Goal: Information Seeking & Learning: Learn about a topic

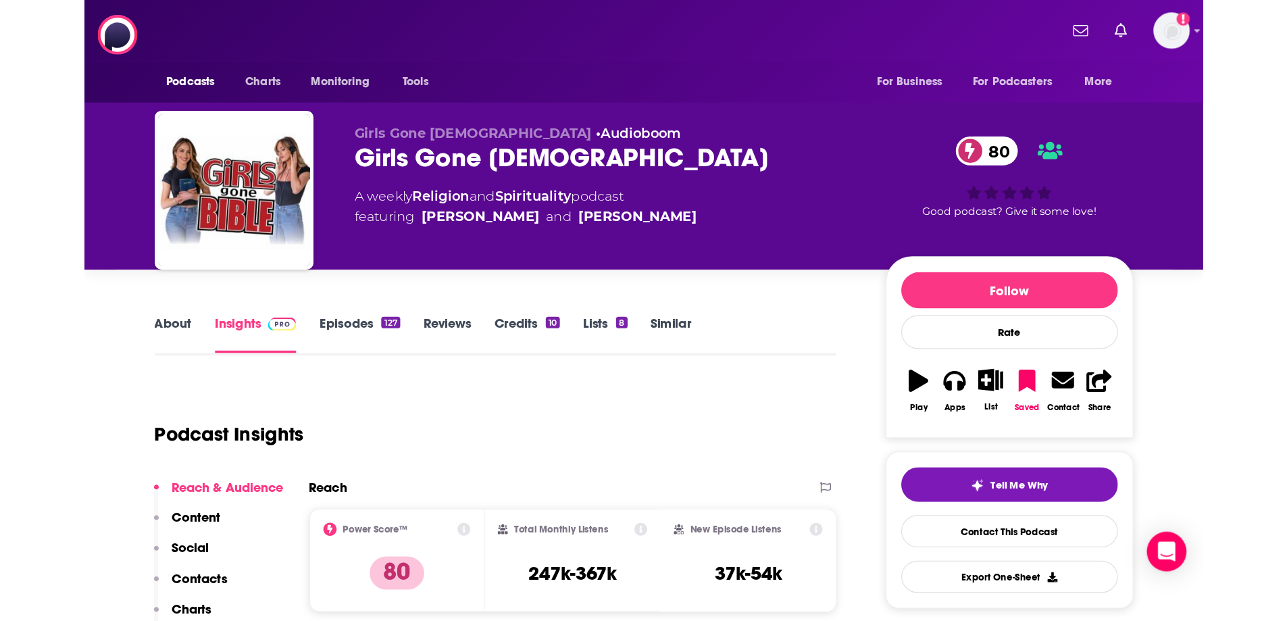
scroll to position [14, 0]
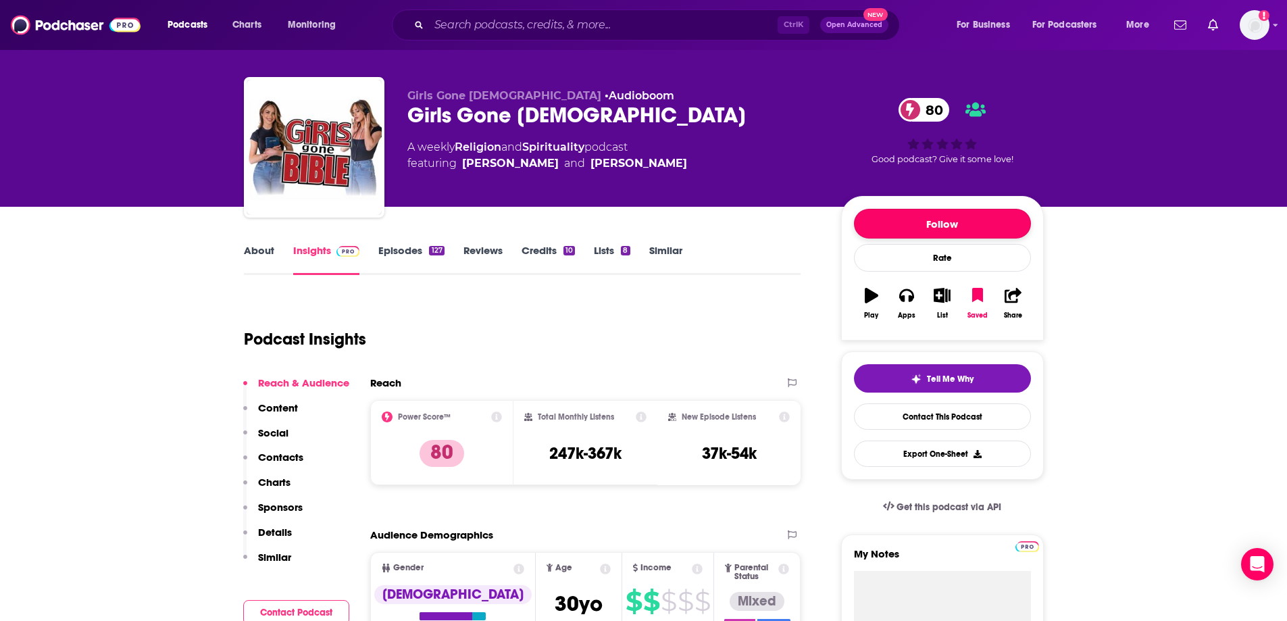
click at [888, 228] on button "Follow" at bounding box center [942, 224] width 177 height 30
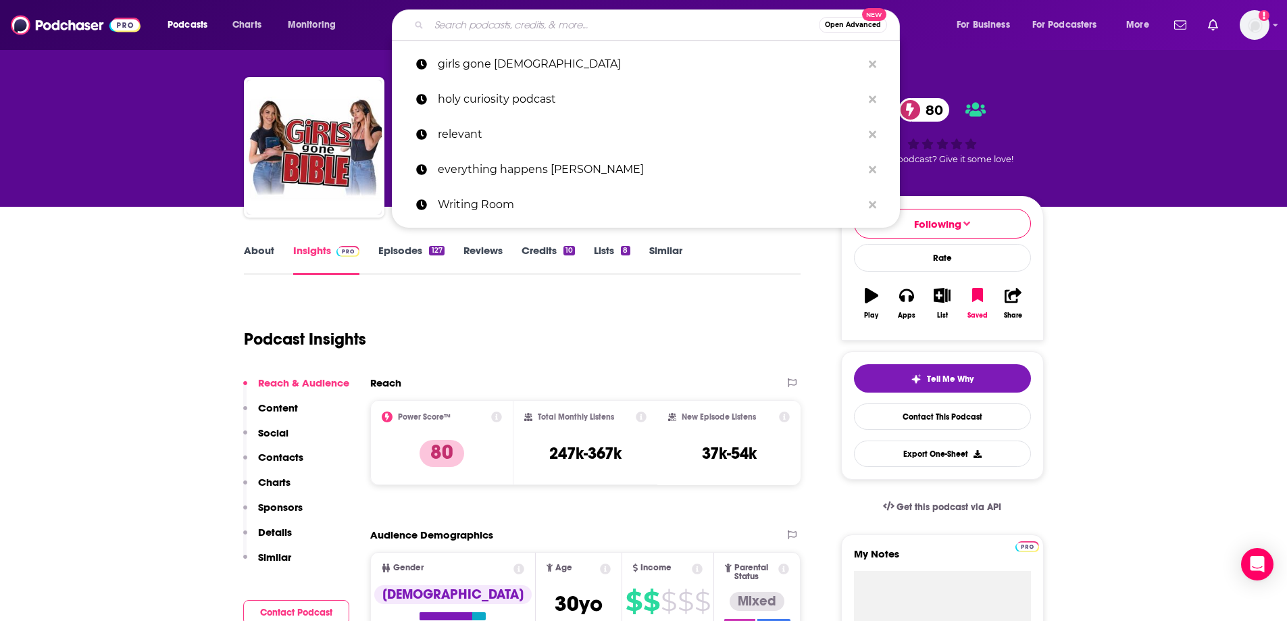
click at [558, 23] on input "Search podcasts, credits, & more..." at bounding box center [624, 25] width 390 height 22
click at [483, 30] on input "Search podcasts, credits, & more..." at bounding box center [624, 25] width 390 height 22
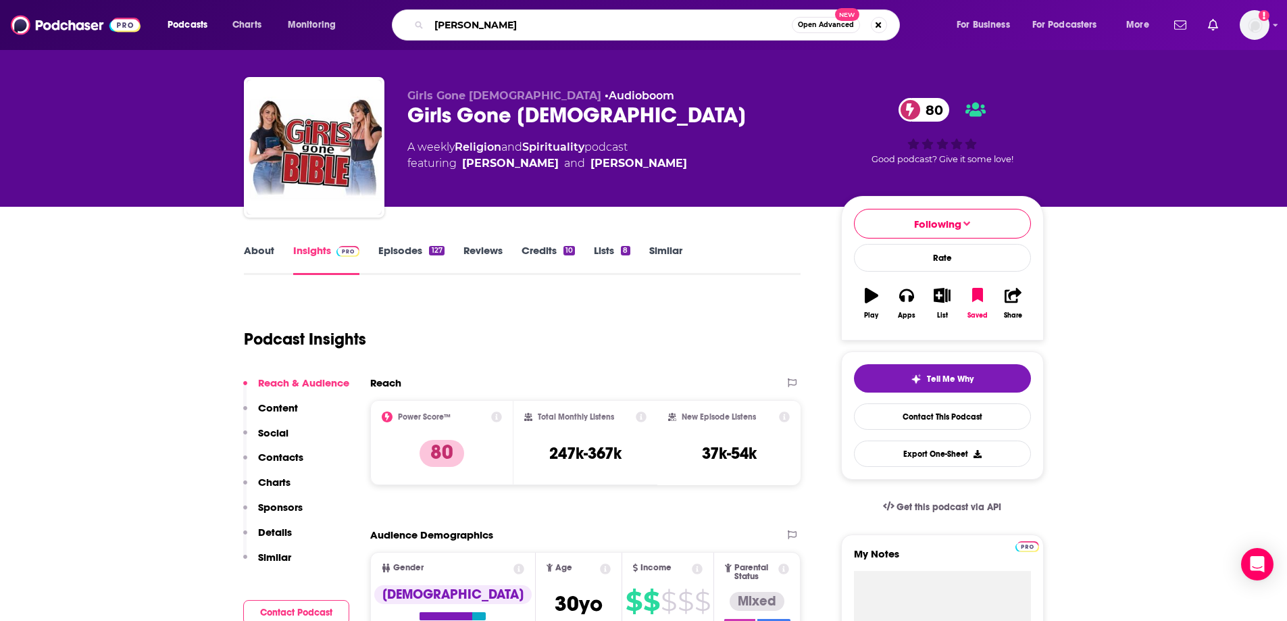
type input "[PERSON_NAME]"
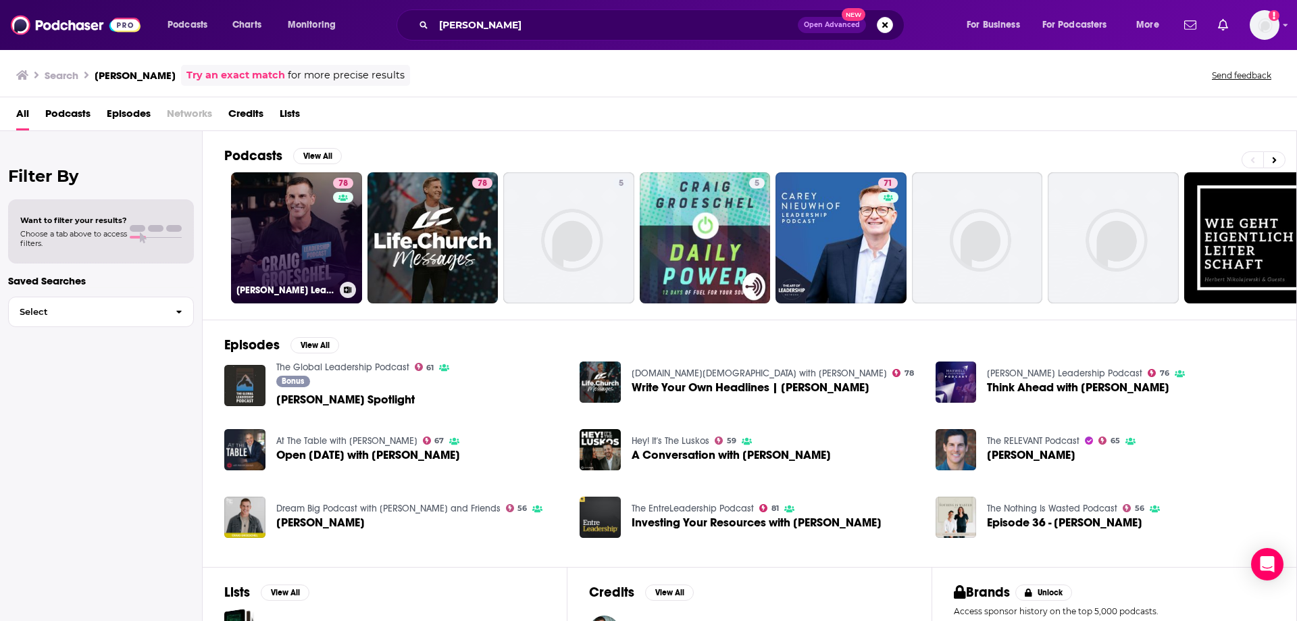
click at [268, 213] on link "78 [PERSON_NAME] Leadership Podcast" at bounding box center [296, 237] width 131 height 131
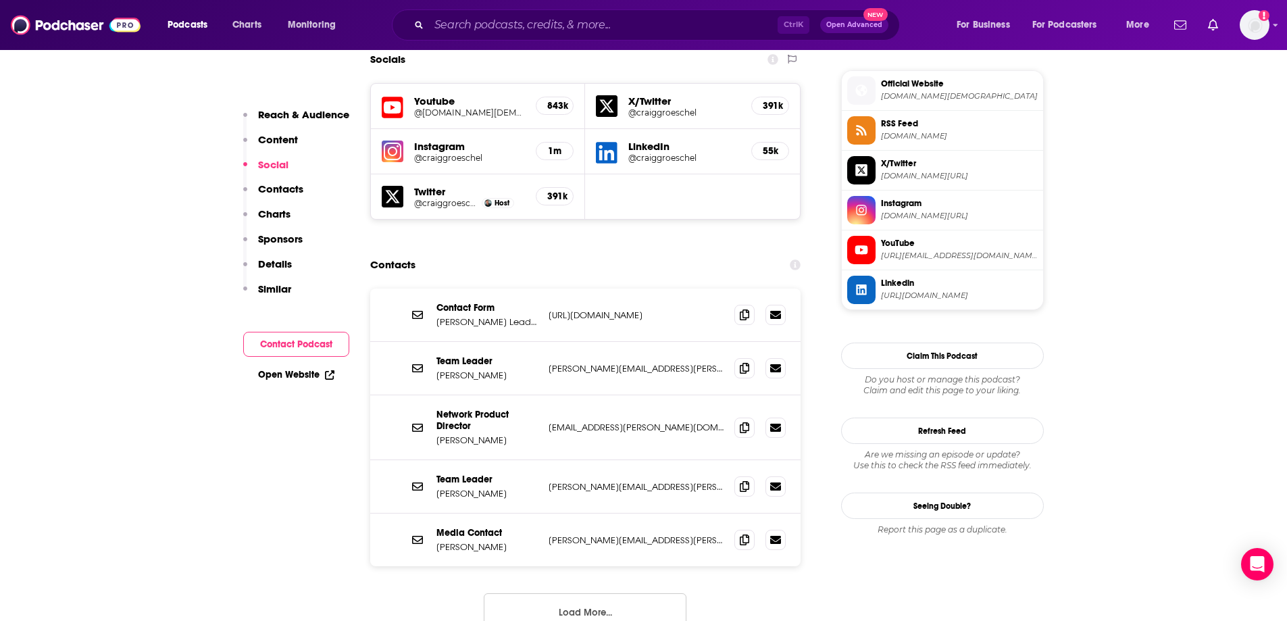
scroll to position [1216, 0]
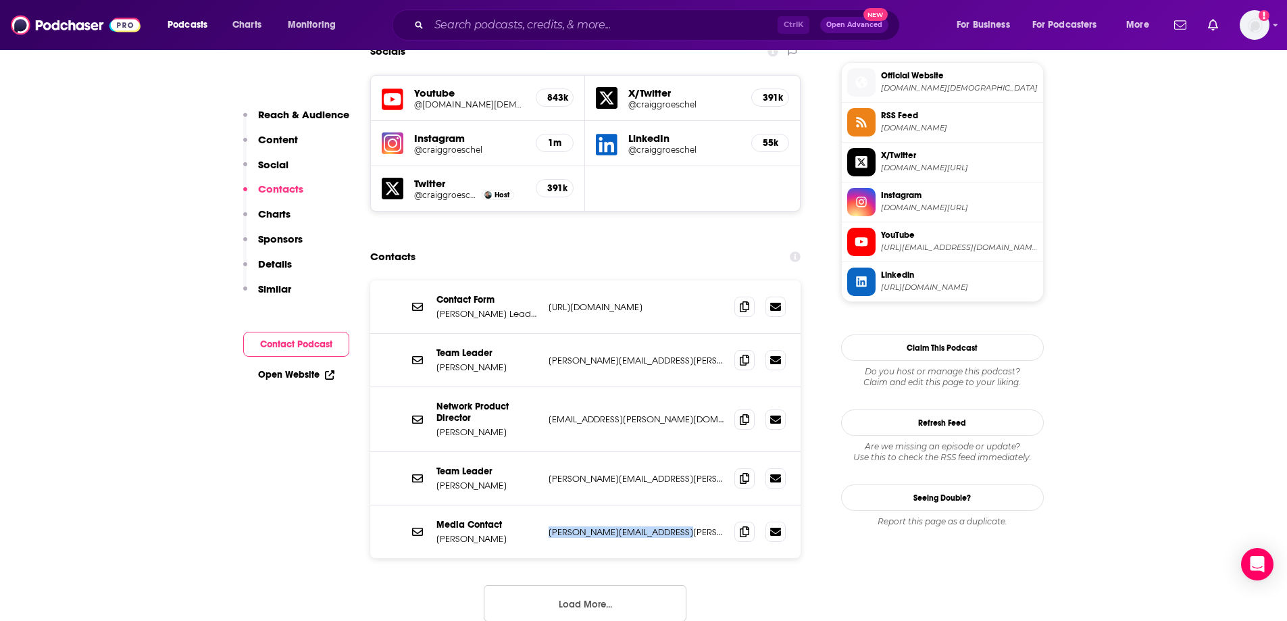
drag, startPoint x: 544, startPoint y: 469, endPoint x: 676, endPoint y: 455, distance: 133.2
click at [676, 505] on div "Media Contact [PERSON_NAME] [PERSON_NAME][EMAIL_ADDRESS][PERSON_NAME][DOMAIN_NA…" at bounding box center [585, 531] width 431 height 53
copy p "[PERSON_NAME][EMAIL_ADDRESS][PERSON_NAME][DOMAIN_NAME]"
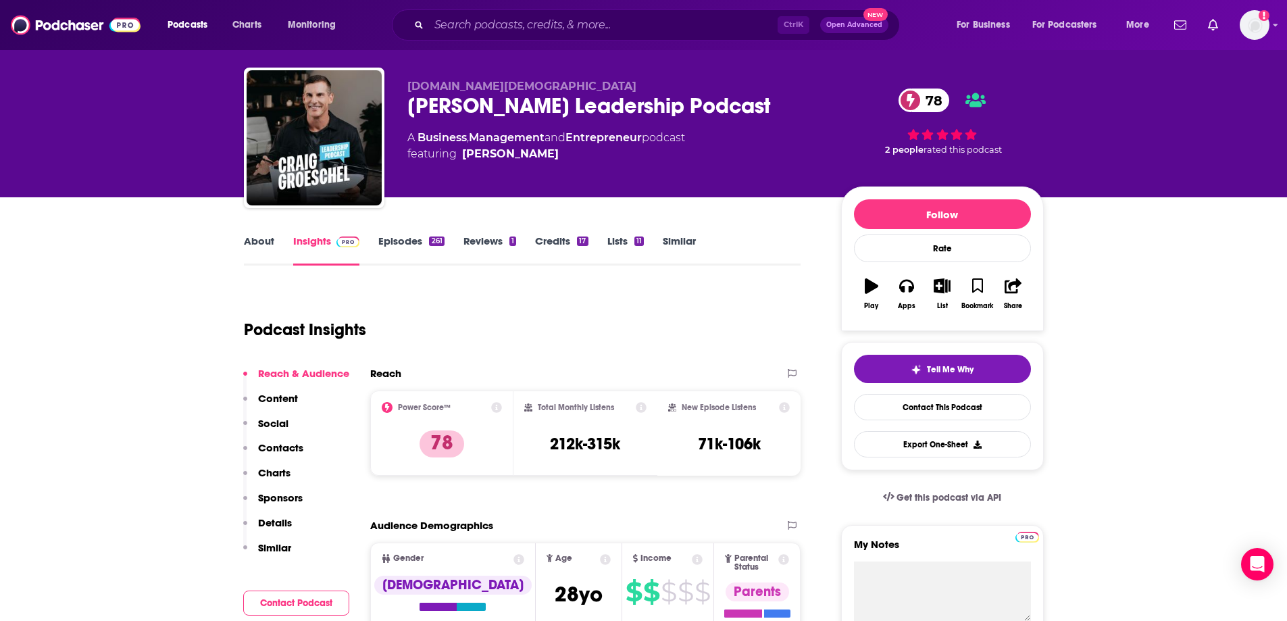
scroll to position [0, 0]
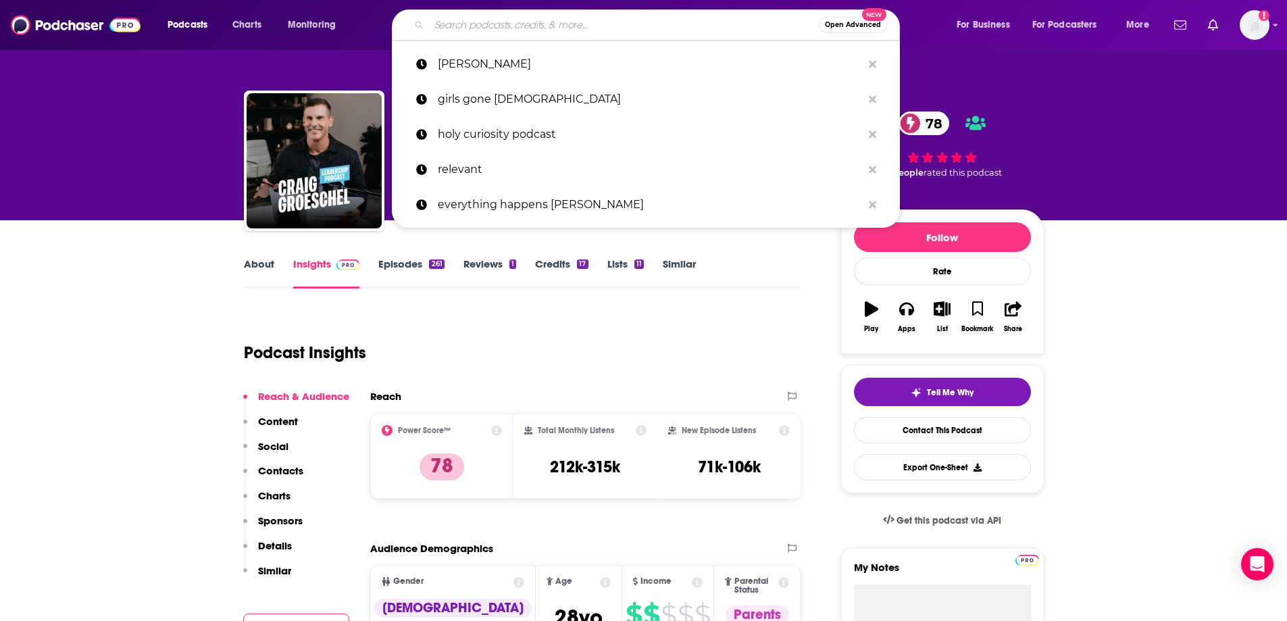
click at [567, 25] on input "Search podcasts, credits, & more..." at bounding box center [624, 25] width 390 height 22
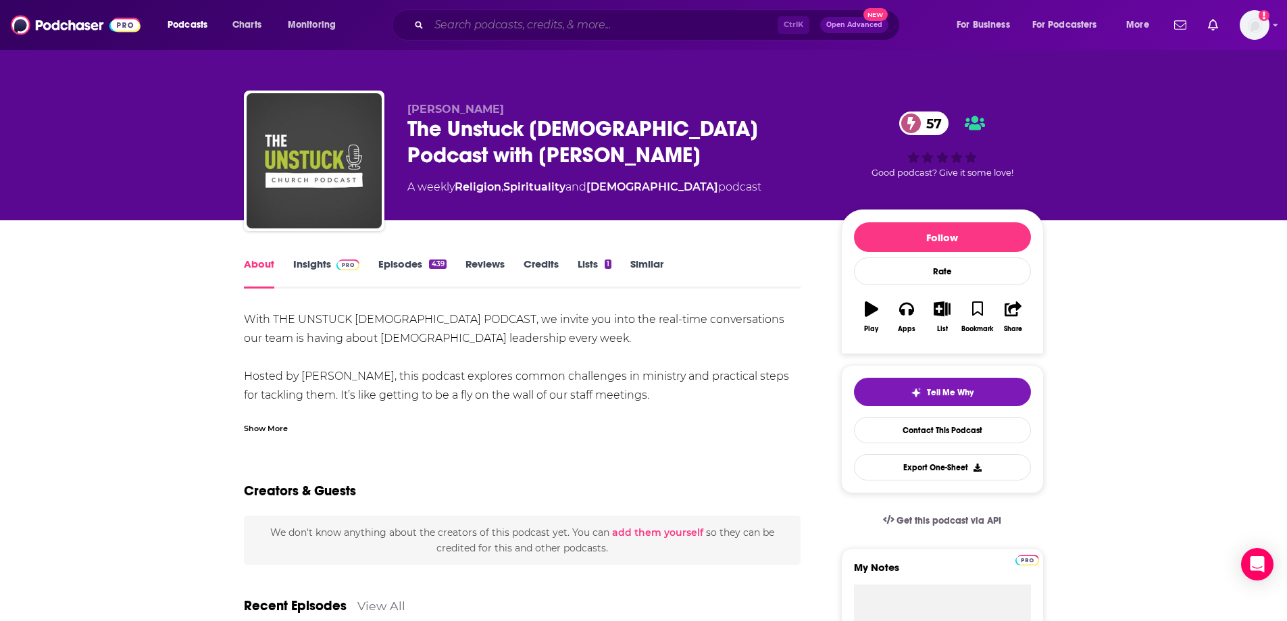
click at [493, 33] on input "Search podcasts, credits, & more..." at bounding box center [603, 25] width 349 height 22
click at [973, 303] on icon "button" at bounding box center [977, 308] width 11 height 15
click at [939, 308] on icon "button" at bounding box center [942, 308] width 17 height 15
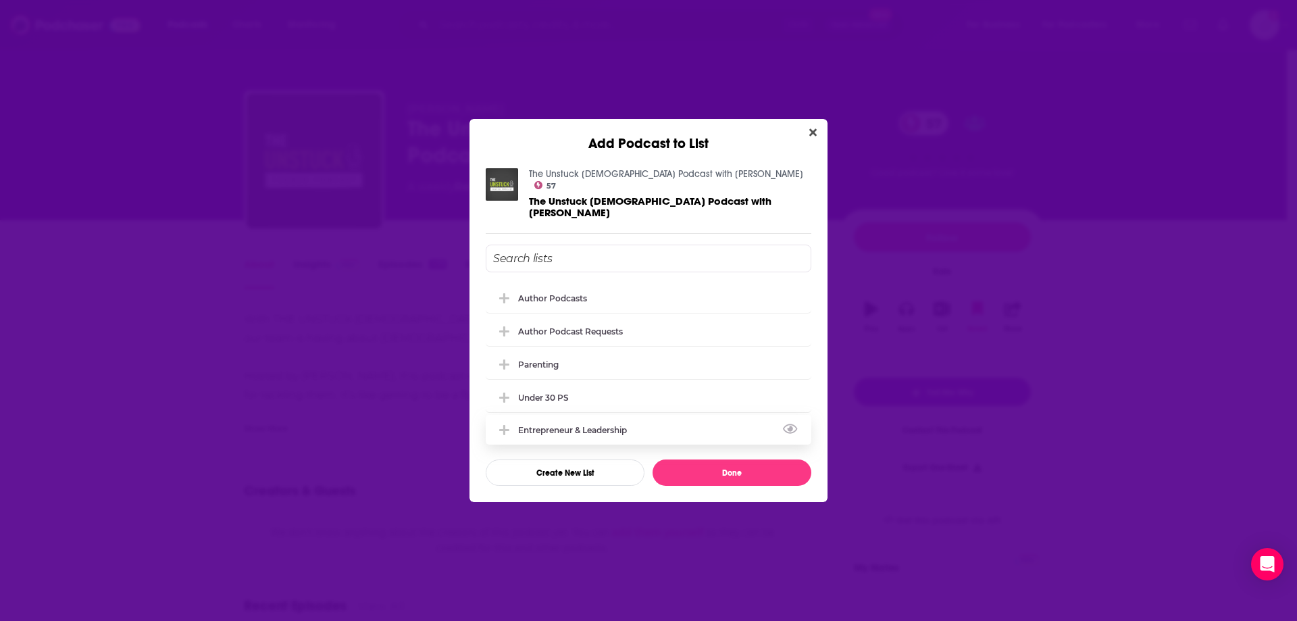
click at [557, 425] on div "Entrepreneur & Leadership" at bounding box center [576, 430] width 117 height 10
drag, startPoint x: 497, startPoint y: 417, endPoint x: 508, endPoint y: 415, distance: 11.8
click at [507, 423] on button "Add Podcast To List" at bounding box center [506, 430] width 24 height 14
click at [603, 415] on div "Entrepreneur & Leadership" at bounding box center [649, 430] width 326 height 30
click at [696, 460] on button "Done" at bounding box center [732, 472] width 159 height 26
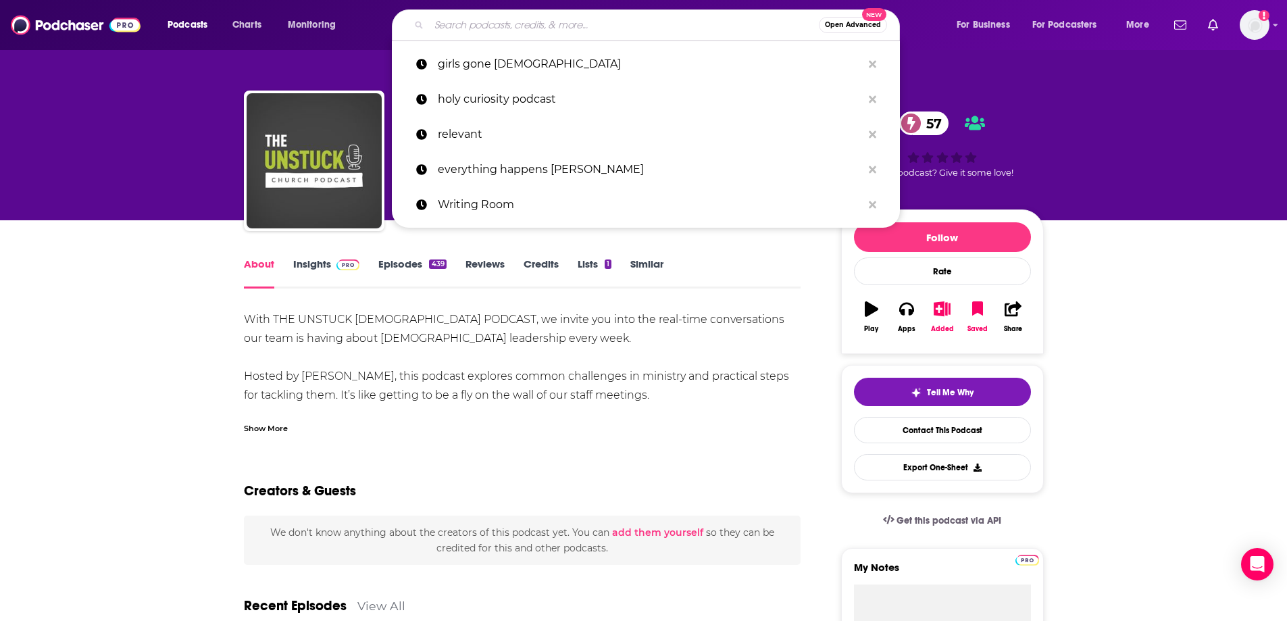
click at [645, 20] on input "Search podcasts, credits, & more..." at bounding box center [624, 25] width 390 height 22
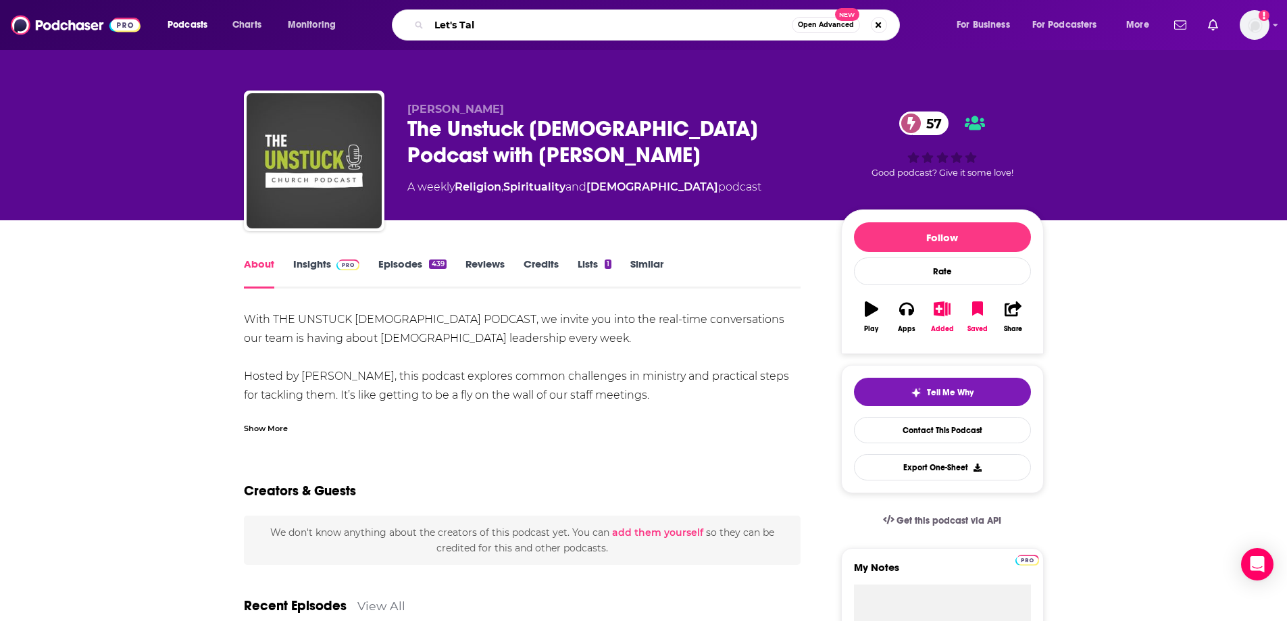
type input "Let's Talk"
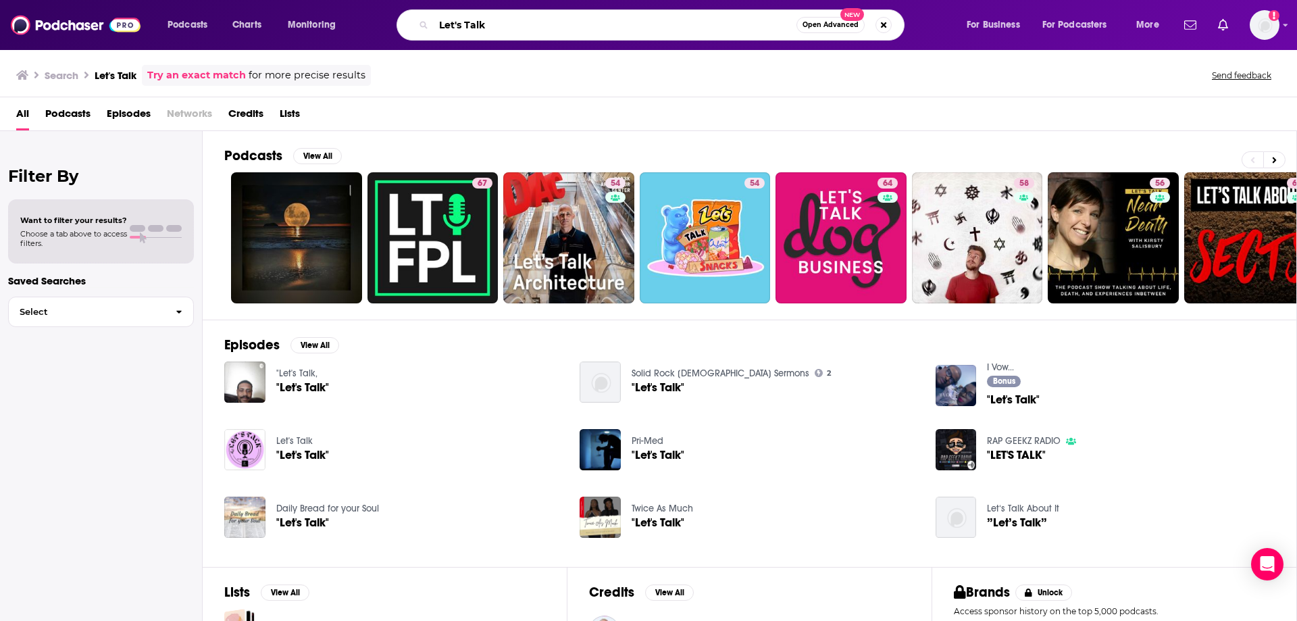
click at [538, 16] on input "Let's Talk" at bounding box center [615, 25] width 363 height 22
type input "Let's Talk jackie hill perry"
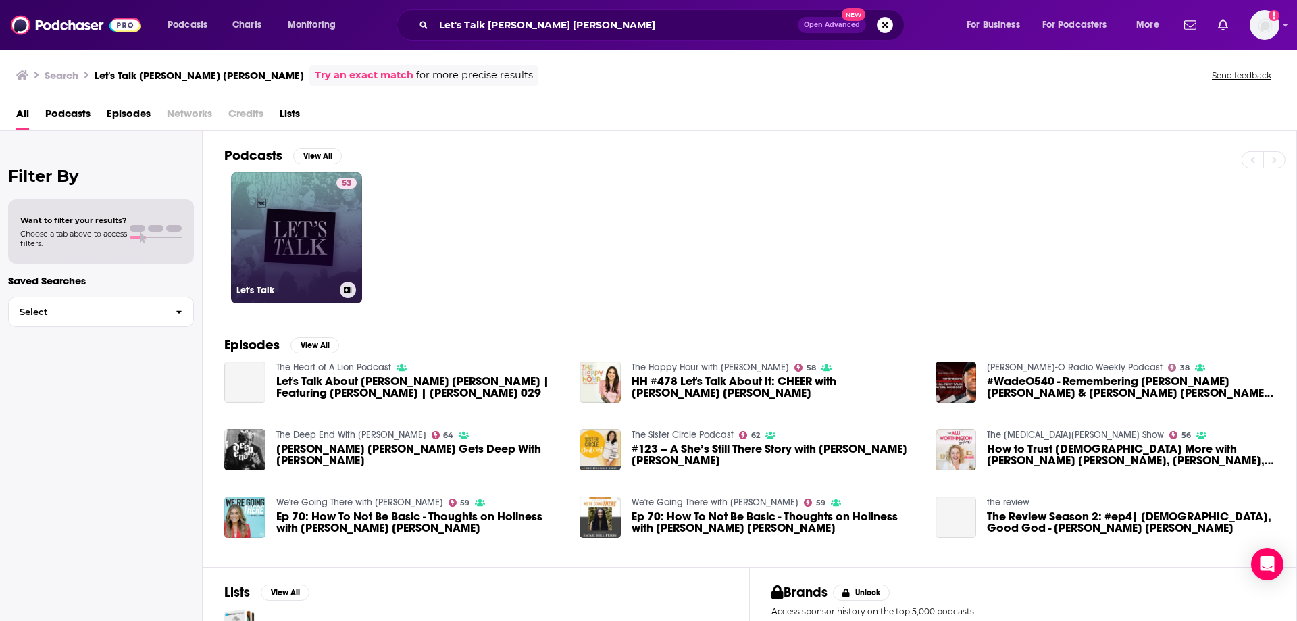
click at [295, 200] on link "53 Let's Talk" at bounding box center [296, 237] width 131 height 131
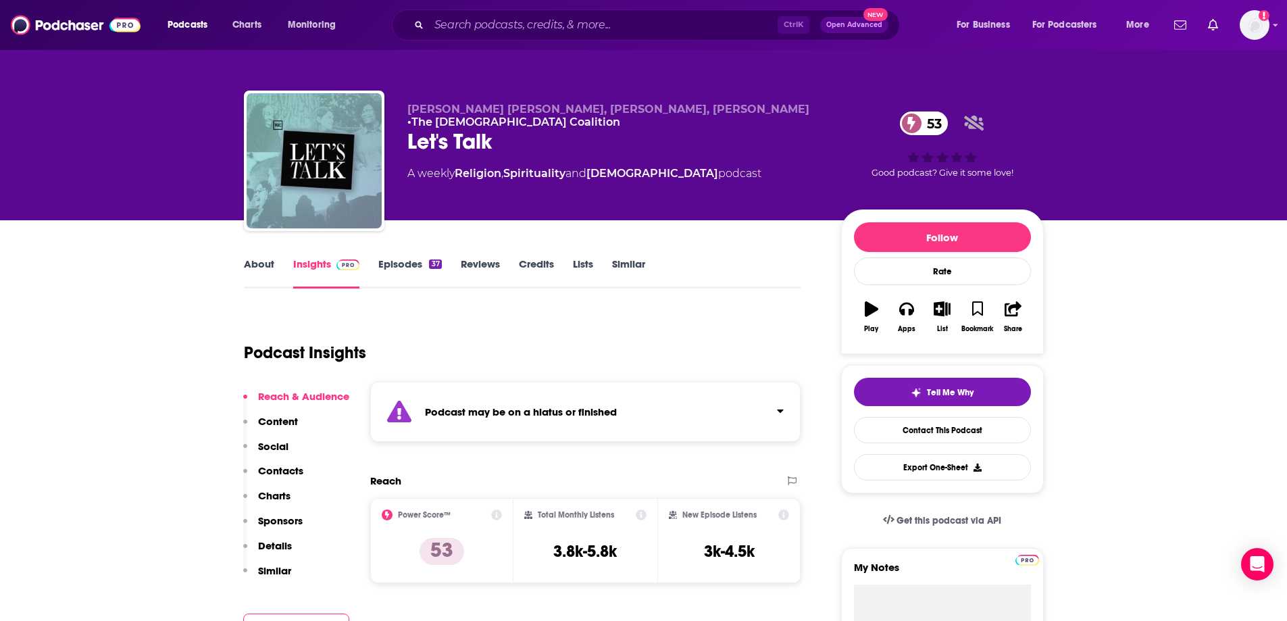
click at [261, 260] on link "About" at bounding box center [259, 272] width 30 height 31
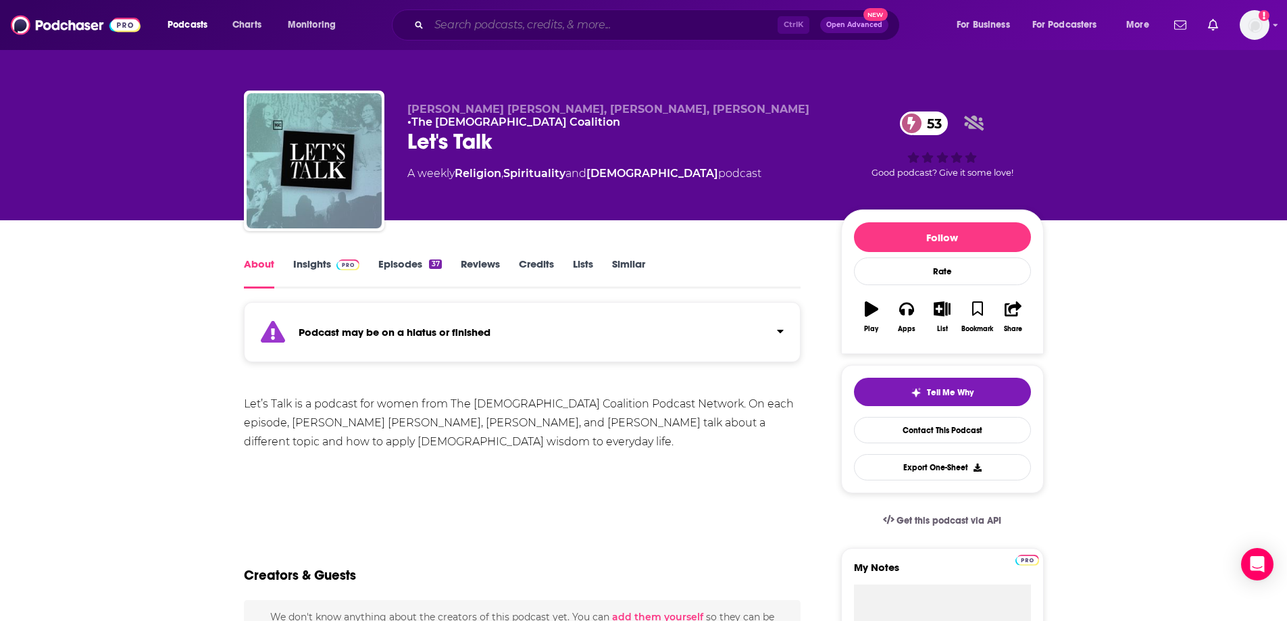
click at [476, 25] on input "Search podcasts, credits, & more..." at bounding box center [603, 25] width 349 height 22
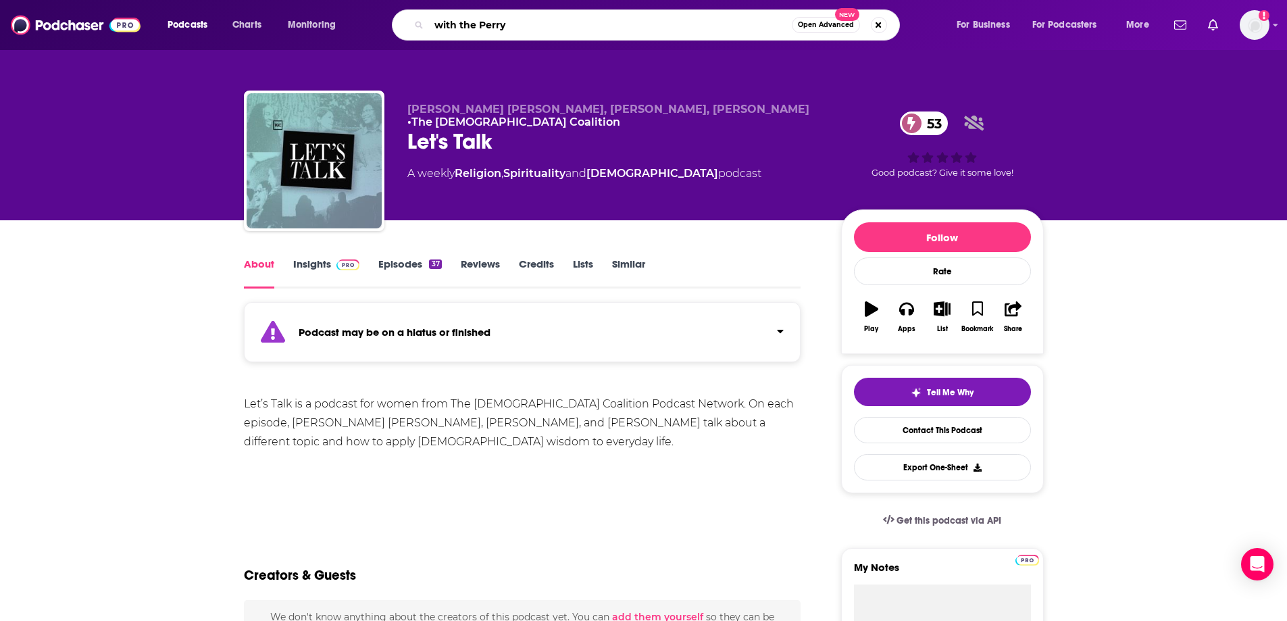
type input "with the Perrys"
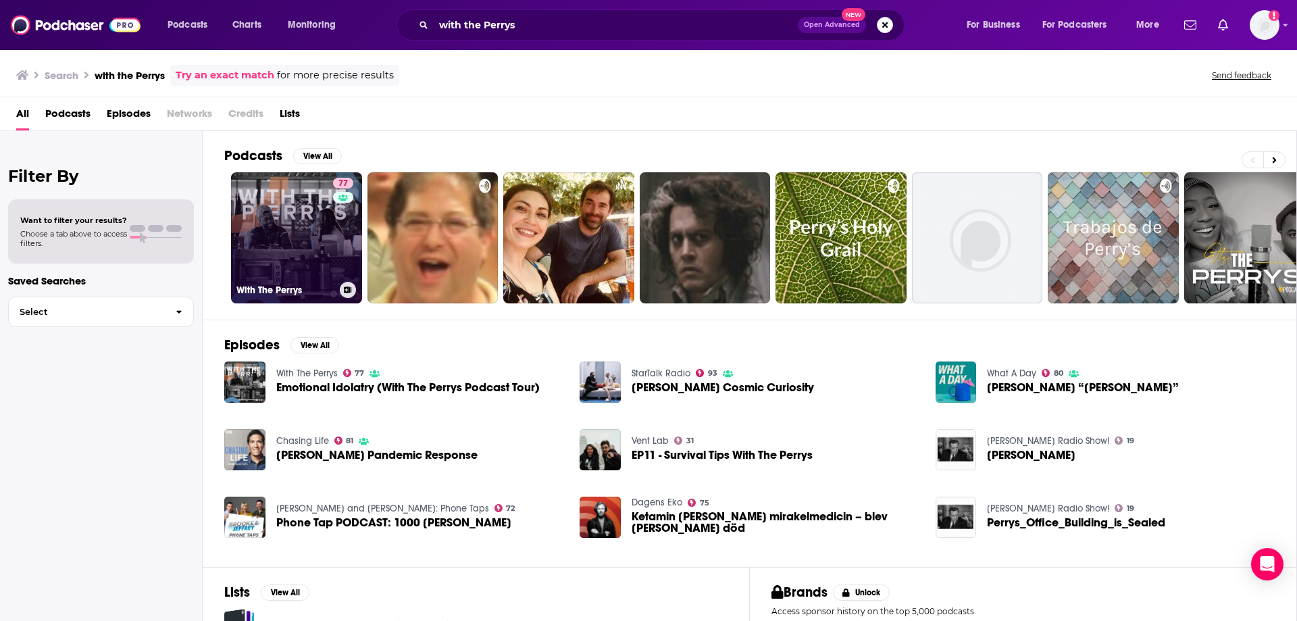
click at [274, 261] on link "77 With The Perrys" at bounding box center [296, 237] width 131 height 131
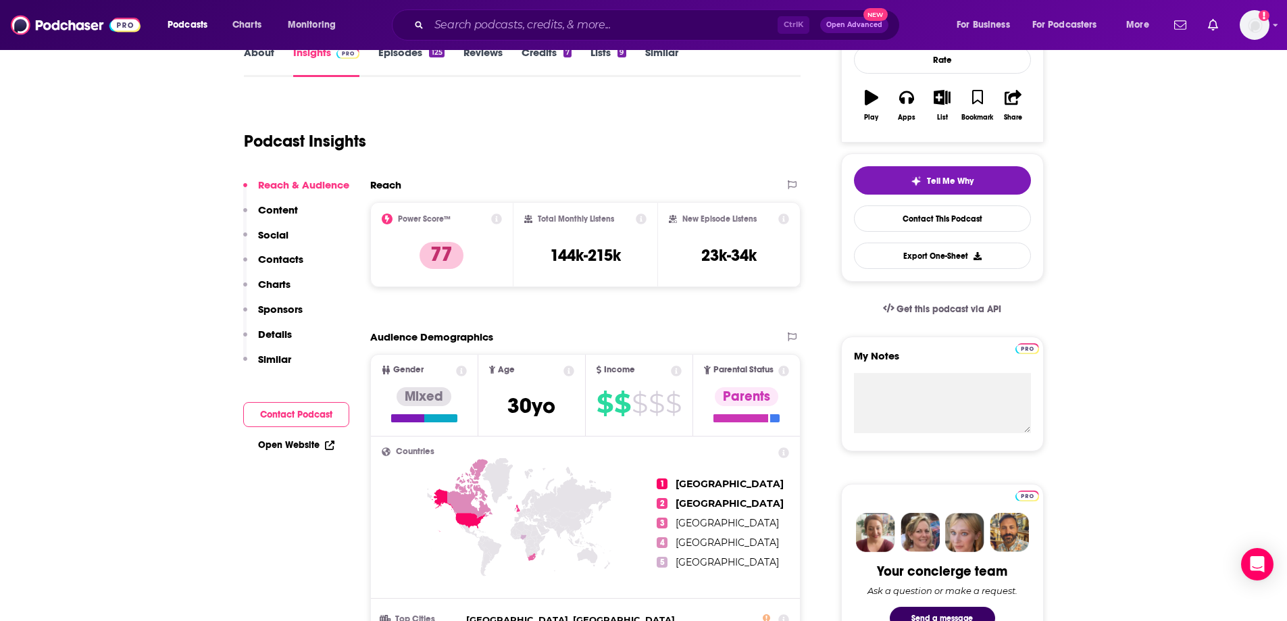
scroll to position [203, 0]
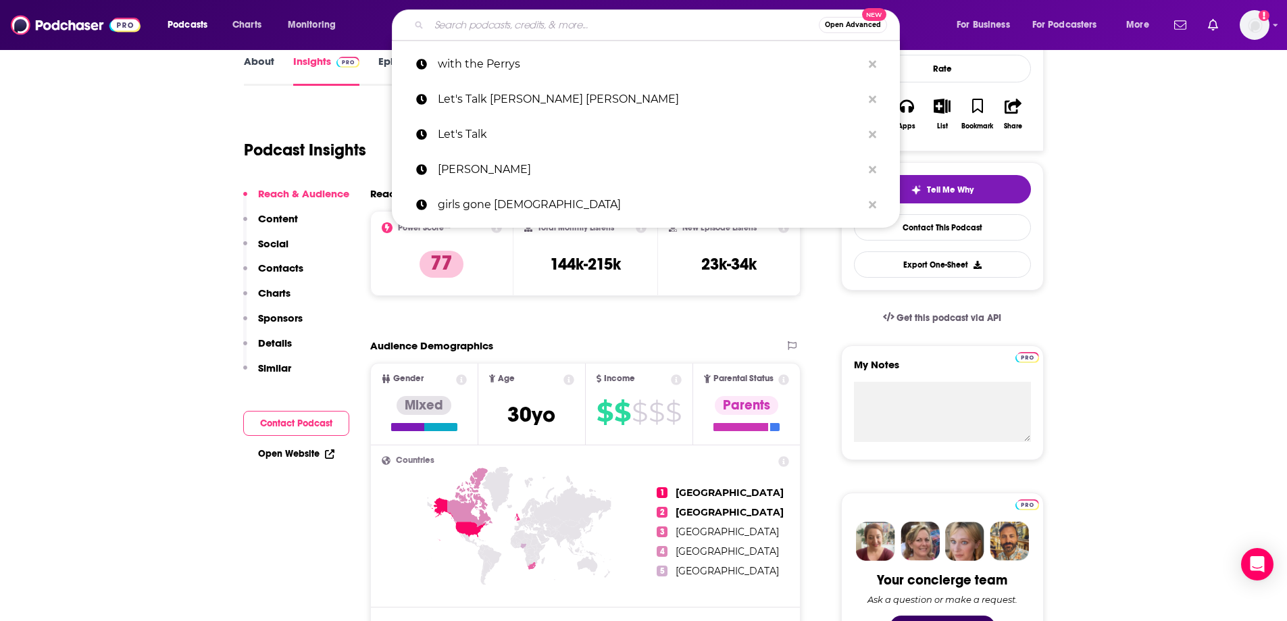
click at [447, 20] on input "Search podcasts, credits, & more..." at bounding box center [624, 25] width 390 height 22
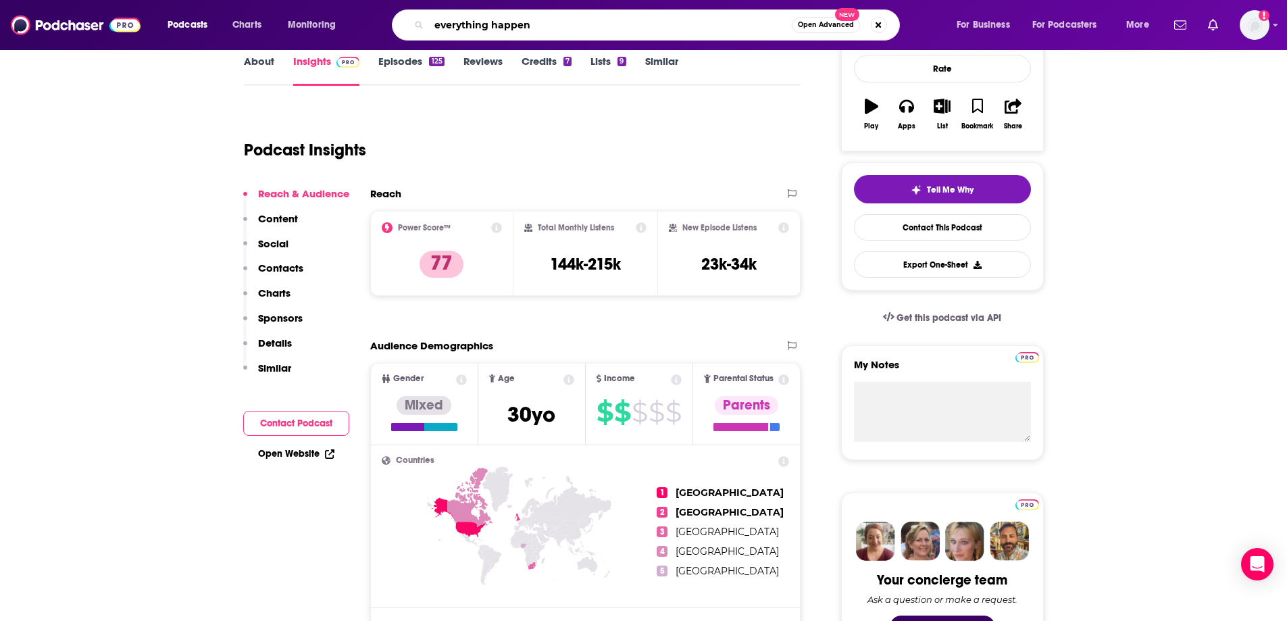
type input "everything happens"
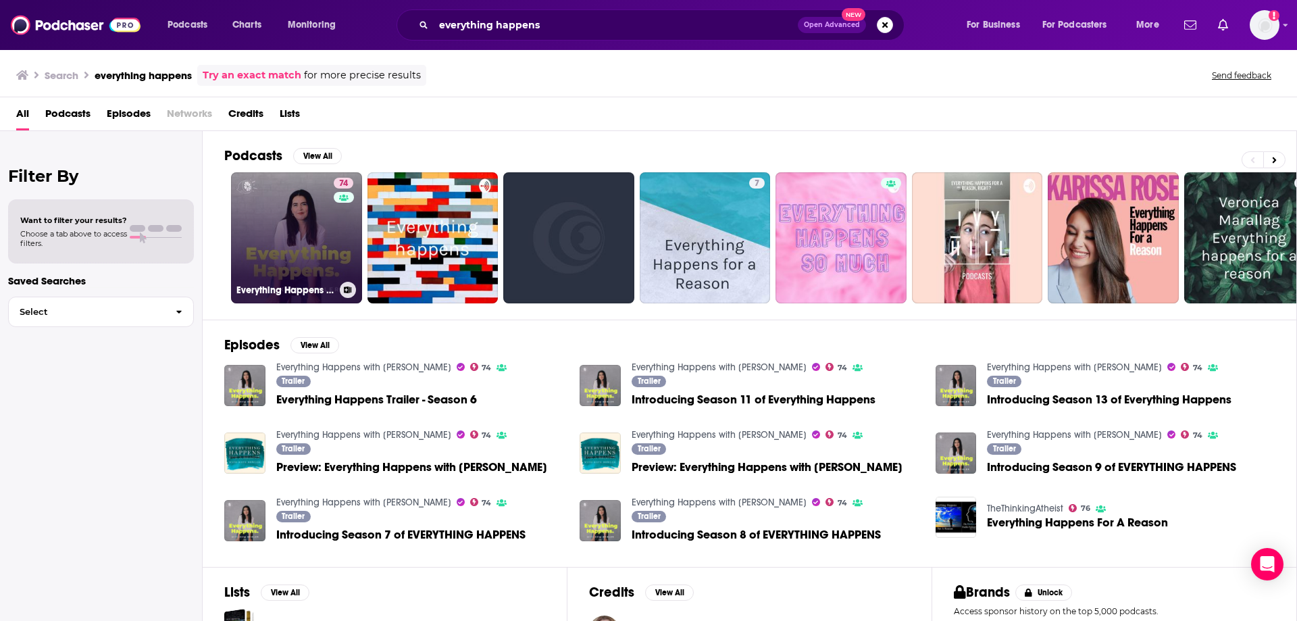
click at [318, 230] on link "74 Everything Happens with Kate Bowler" at bounding box center [296, 237] width 131 height 131
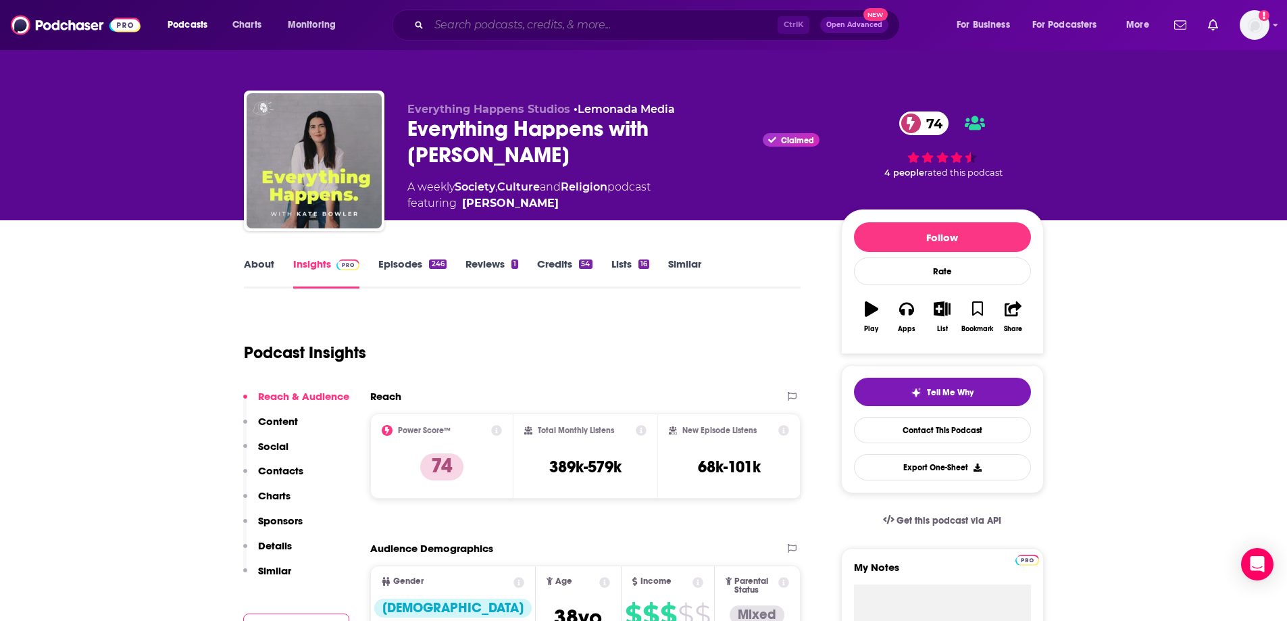
drag, startPoint x: 600, startPoint y: 23, endPoint x: 606, endPoint y: 19, distance: 7.3
click at [600, 23] on input "Search podcasts, credits, & more..." at bounding box center [603, 25] width 349 height 22
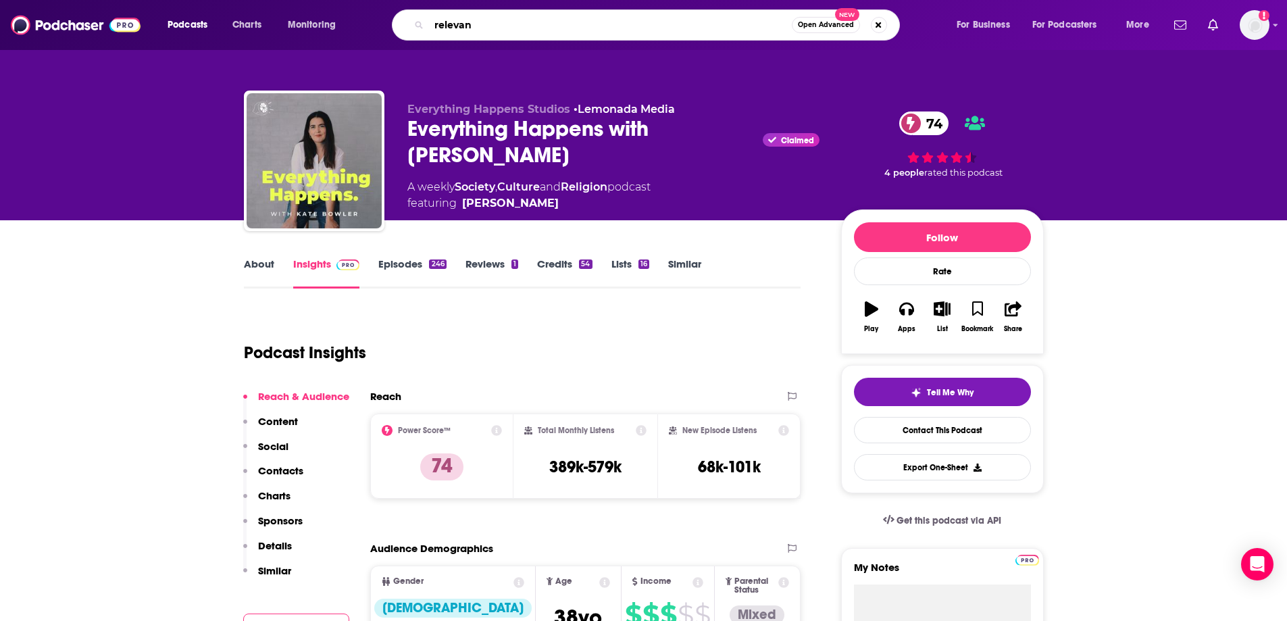
type input "relevant"
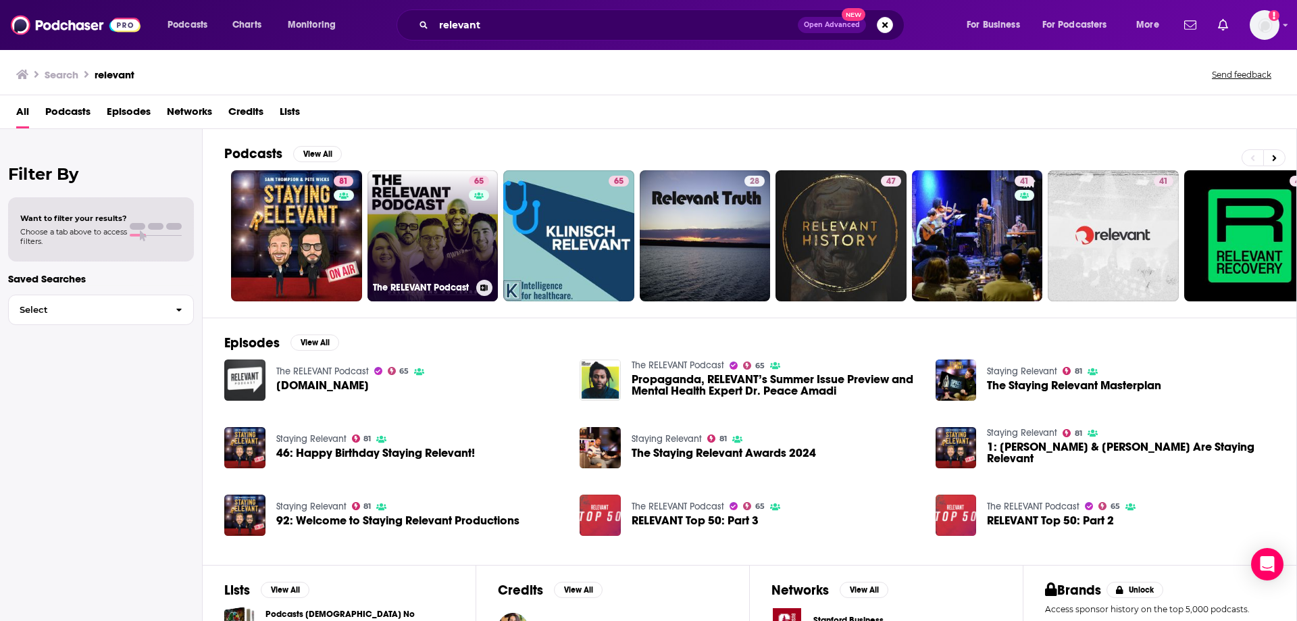
click at [418, 235] on link "65 The RELEVANT Podcast" at bounding box center [432, 235] width 131 height 131
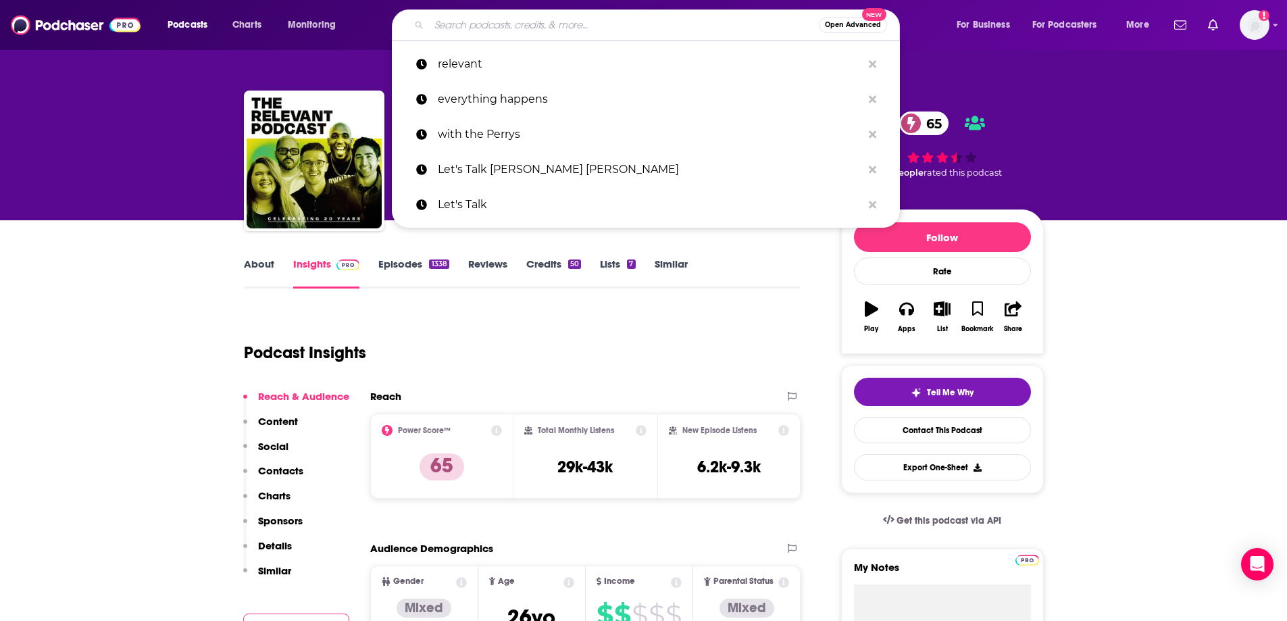
click at [499, 31] on input "Search podcasts, credits, & more..." at bounding box center [624, 25] width 390 height 22
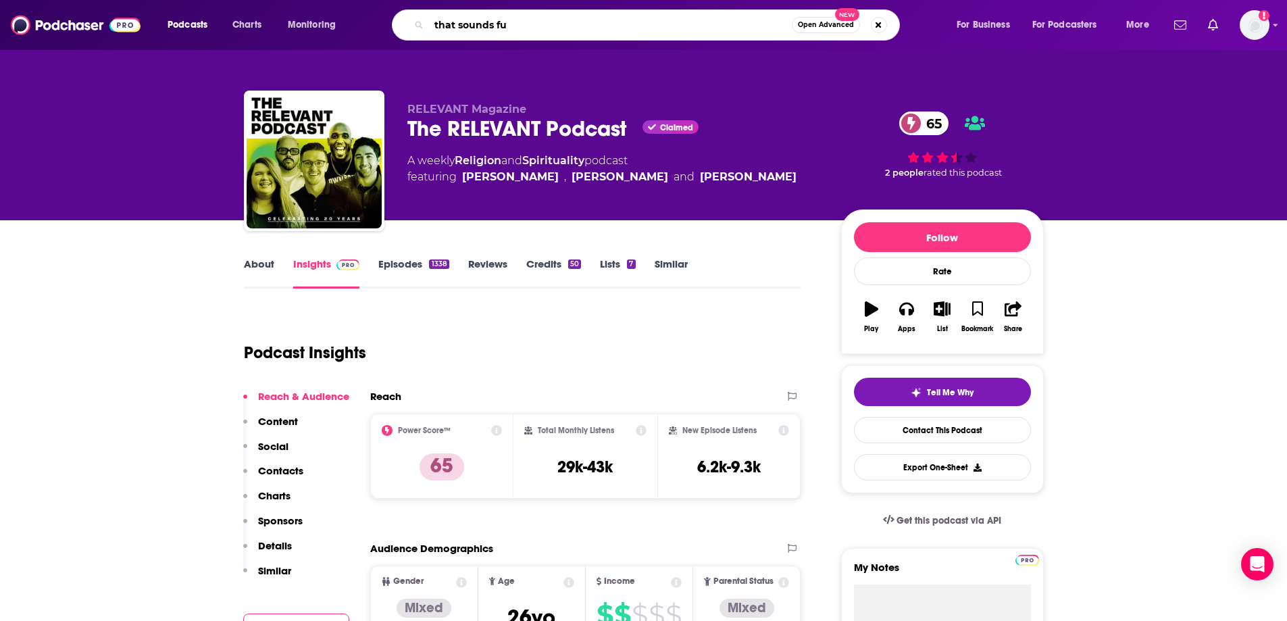
type input "that sounds fun"
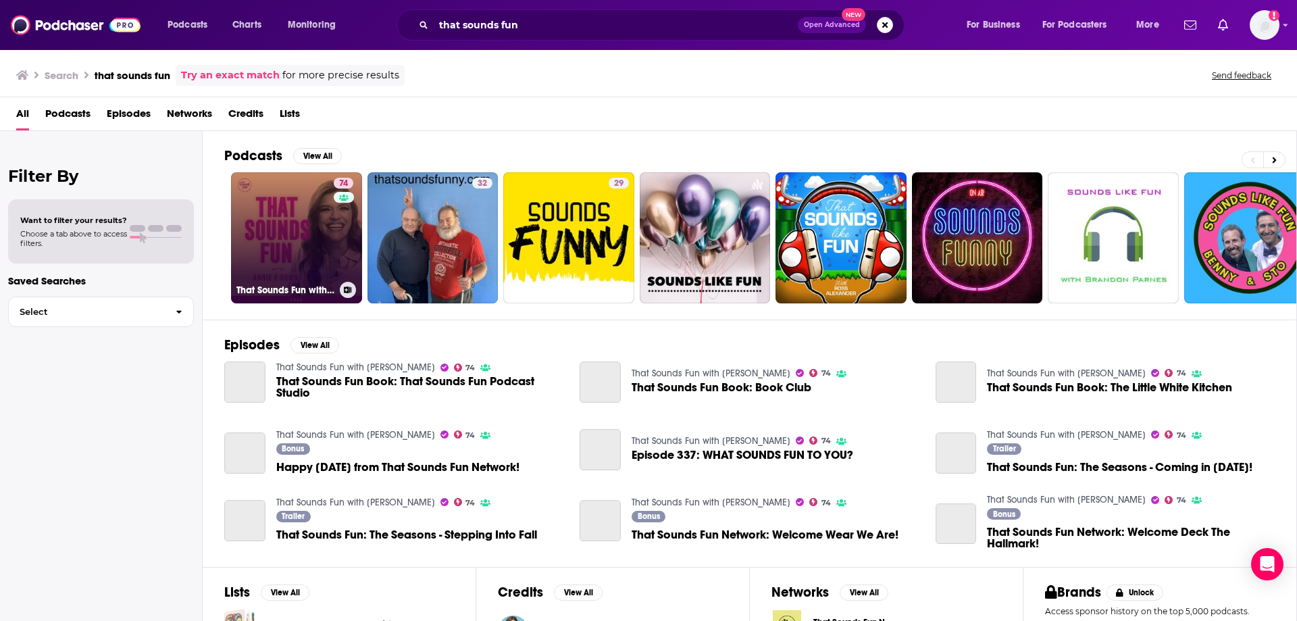
click at [328, 222] on link "74 That Sounds Fun with Annie F. Downs" at bounding box center [296, 237] width 131 height 131
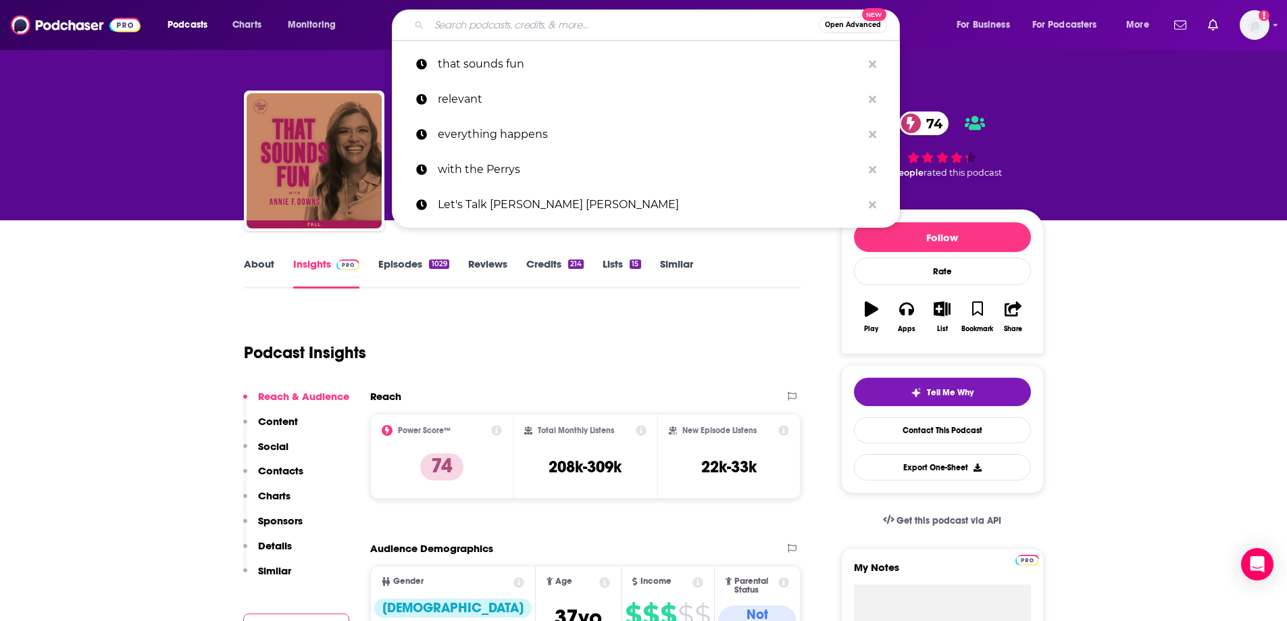
click at [471, 18] on input "Search podcasts, credits, & more..." at bounding box center [624, 25] width 390 height 22
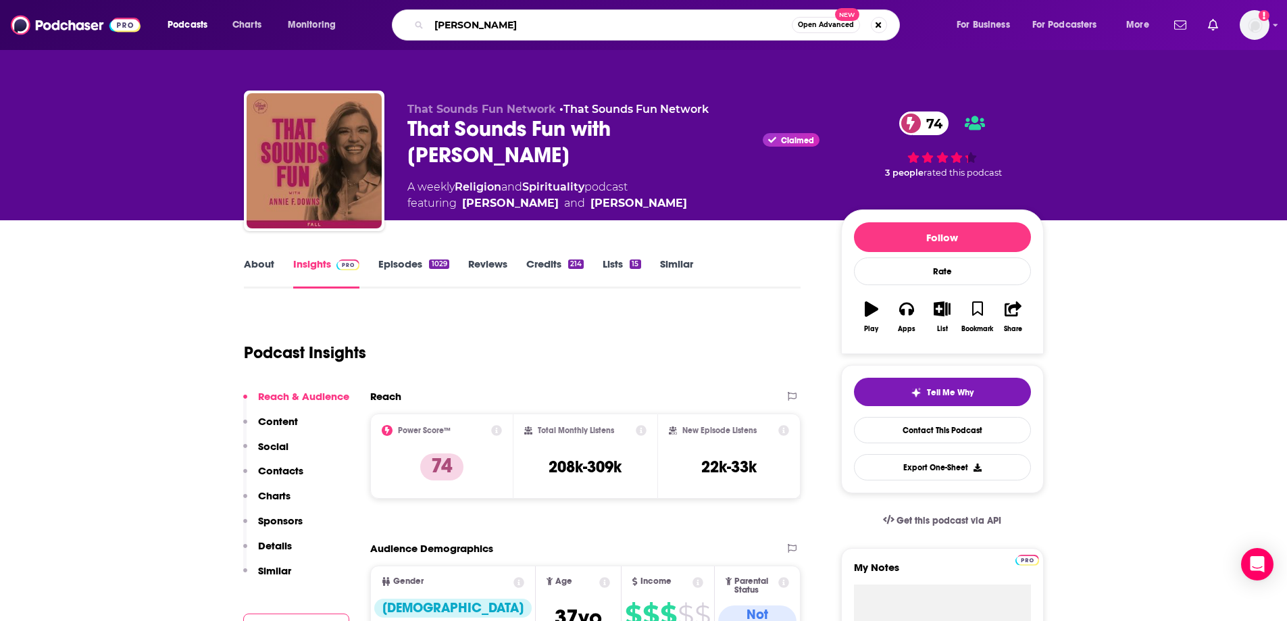
type input "carey nieuwhof"
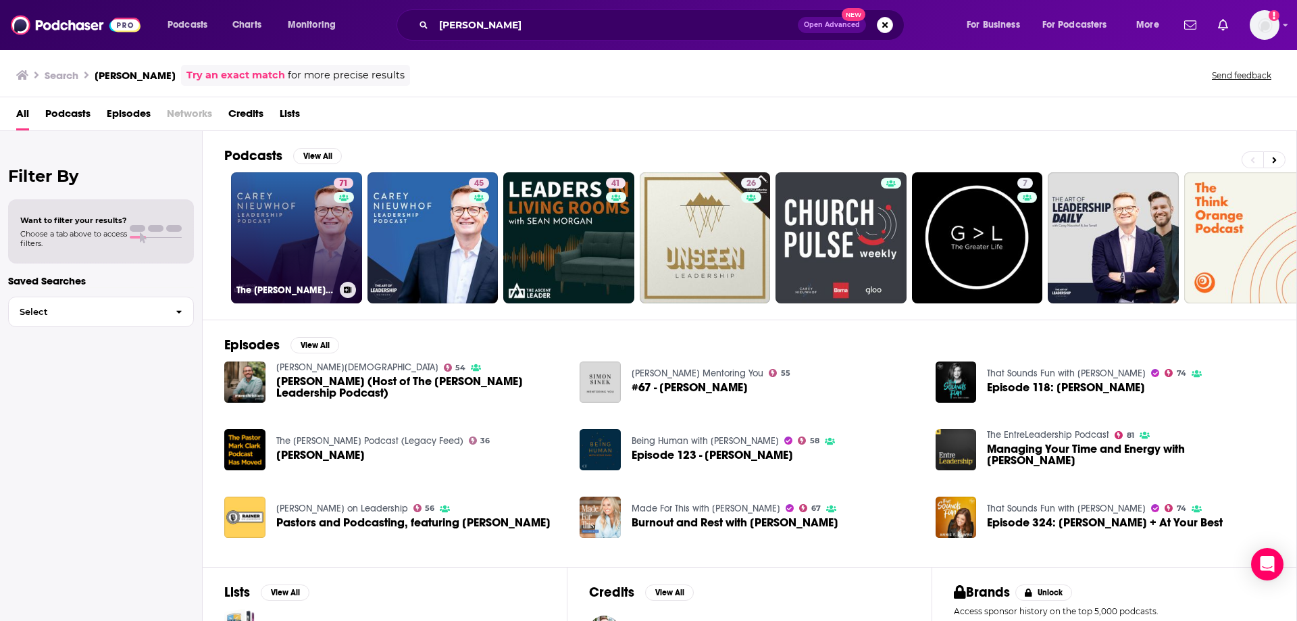
click at [273, 229] on link "71 The Carey Nieuwhof Leadership Podcast" at bounding box center [296, 237] width 131 height 131
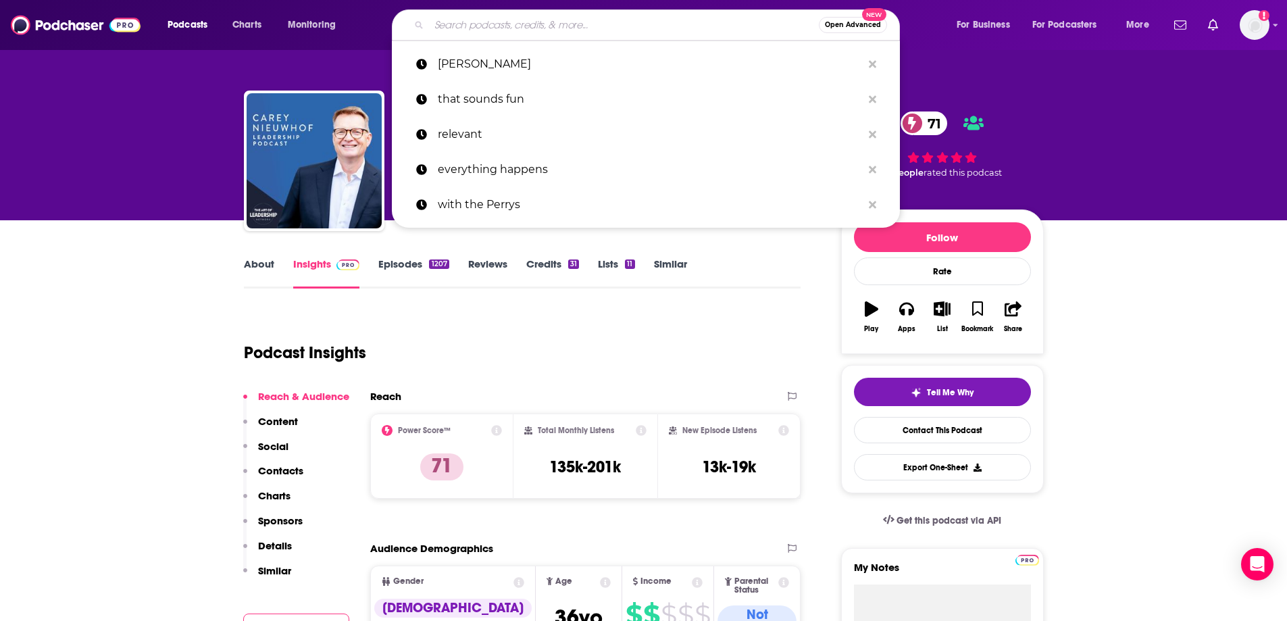
click at [507, 23] on input "Search podcasts, credits, & more..." at bounding box center [624, 25] width 390 height 22
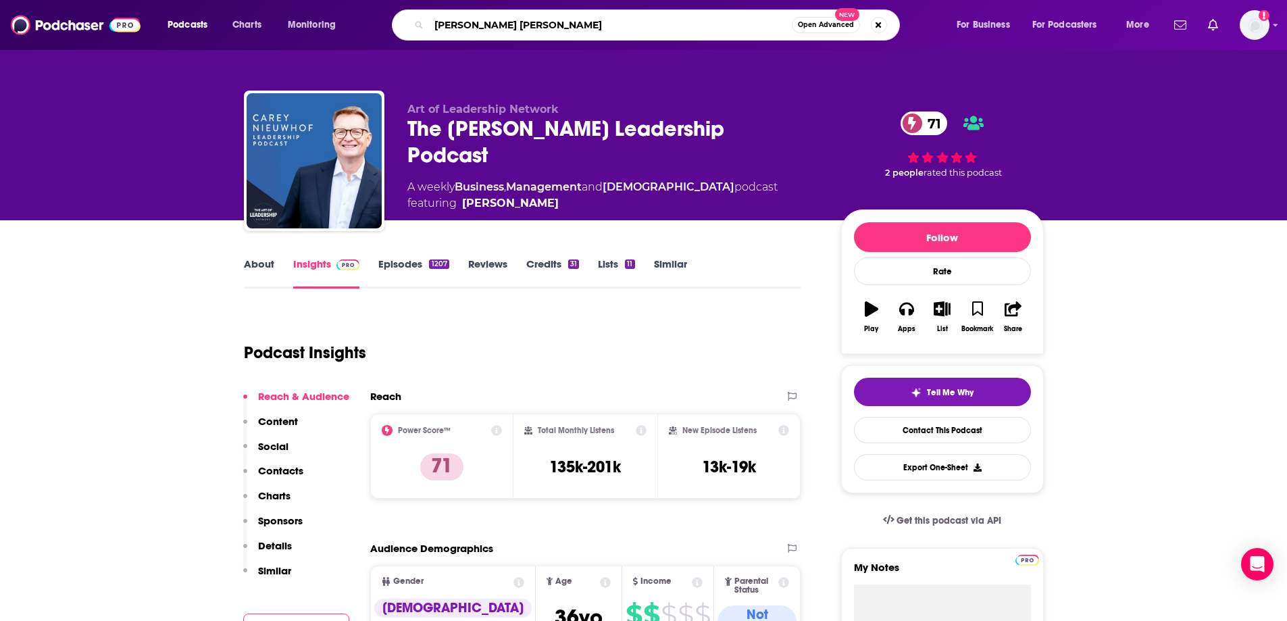
type input "ruth cho simons"
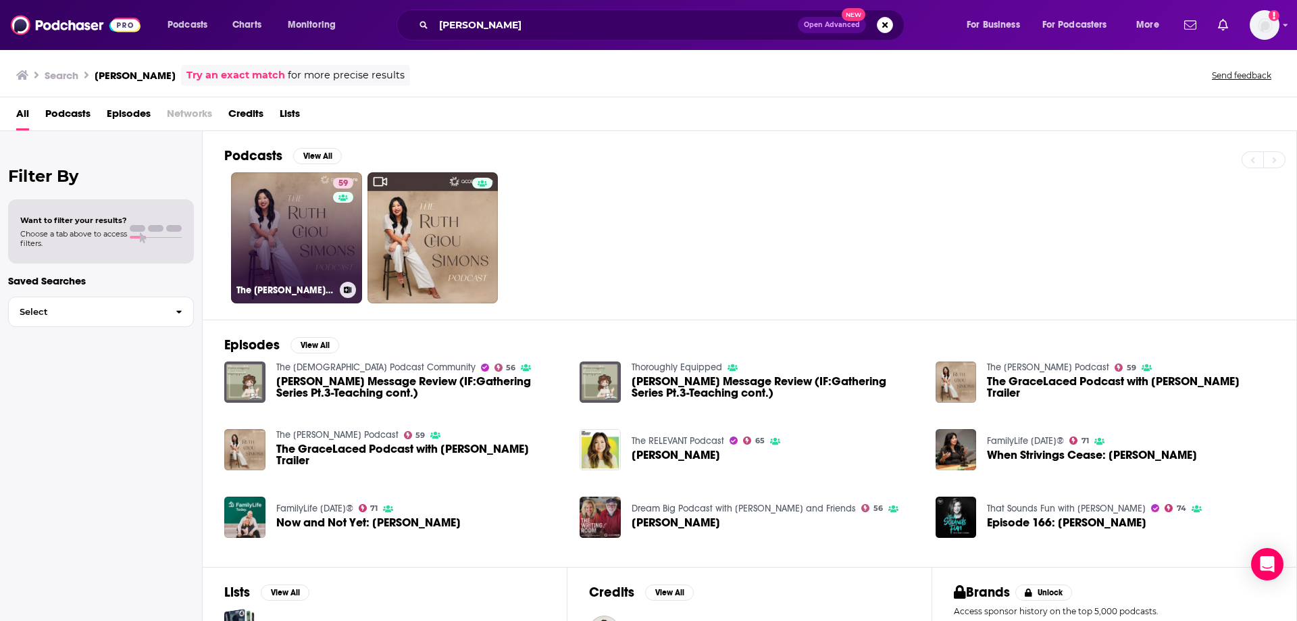
click at [345, 236] on div "59" at bounding box center [345, 230] width 24 height 104
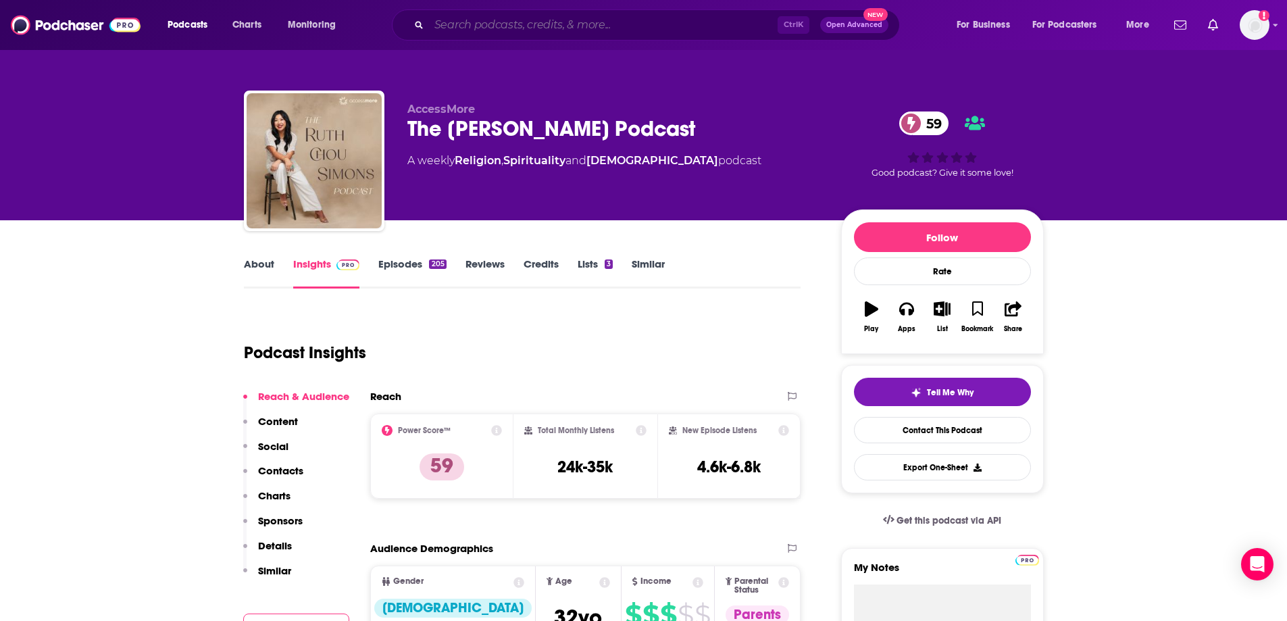
click at [589, 35] on input "Search podcasts, credits, & more..." at bounding box center [603, 25] width 349 height 22
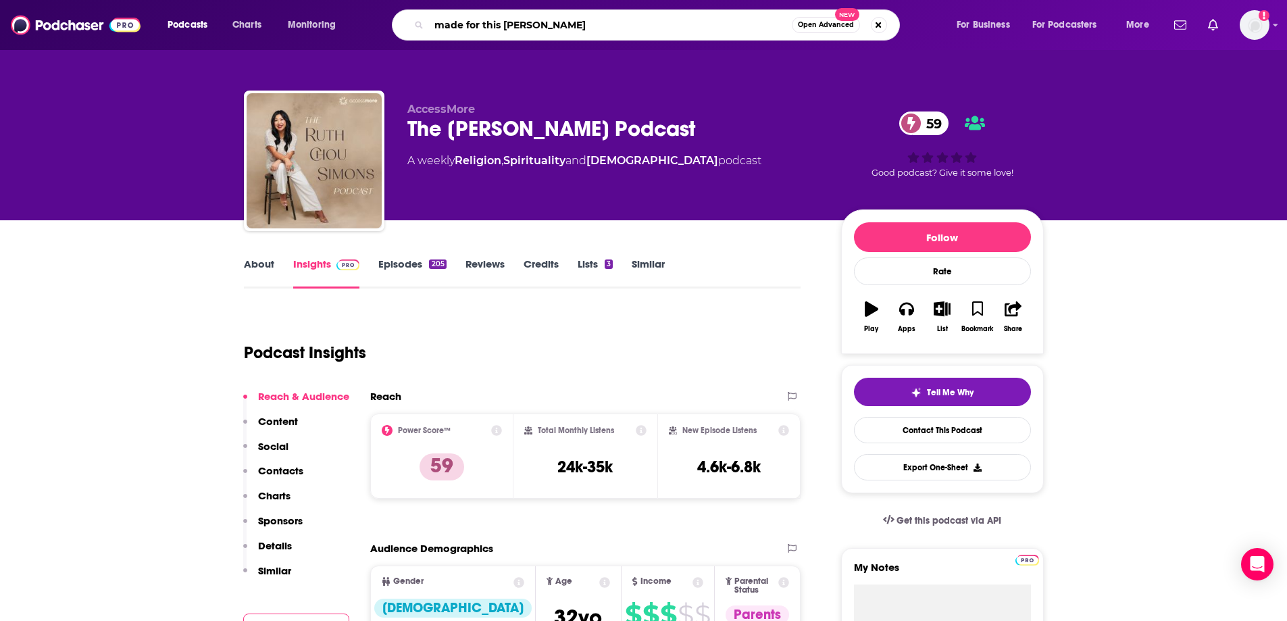
type input "made for this jennie allen"
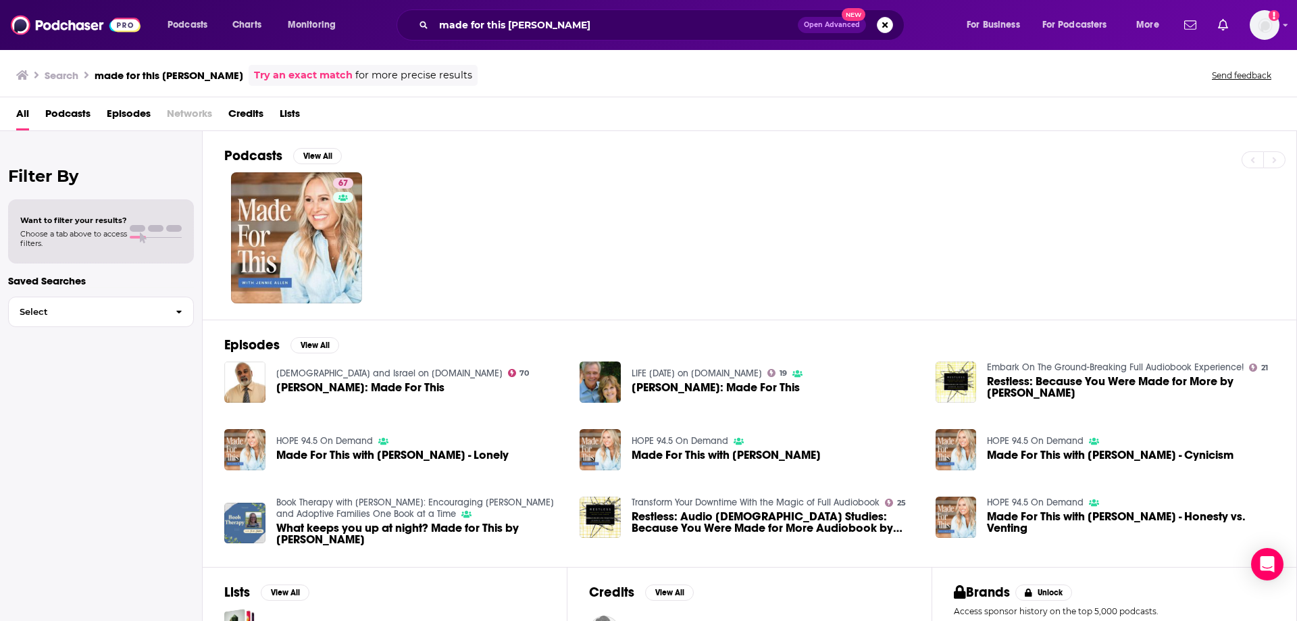
click at [338, 207] on div "67" at bounding box center [345, 238] width 24 height 120
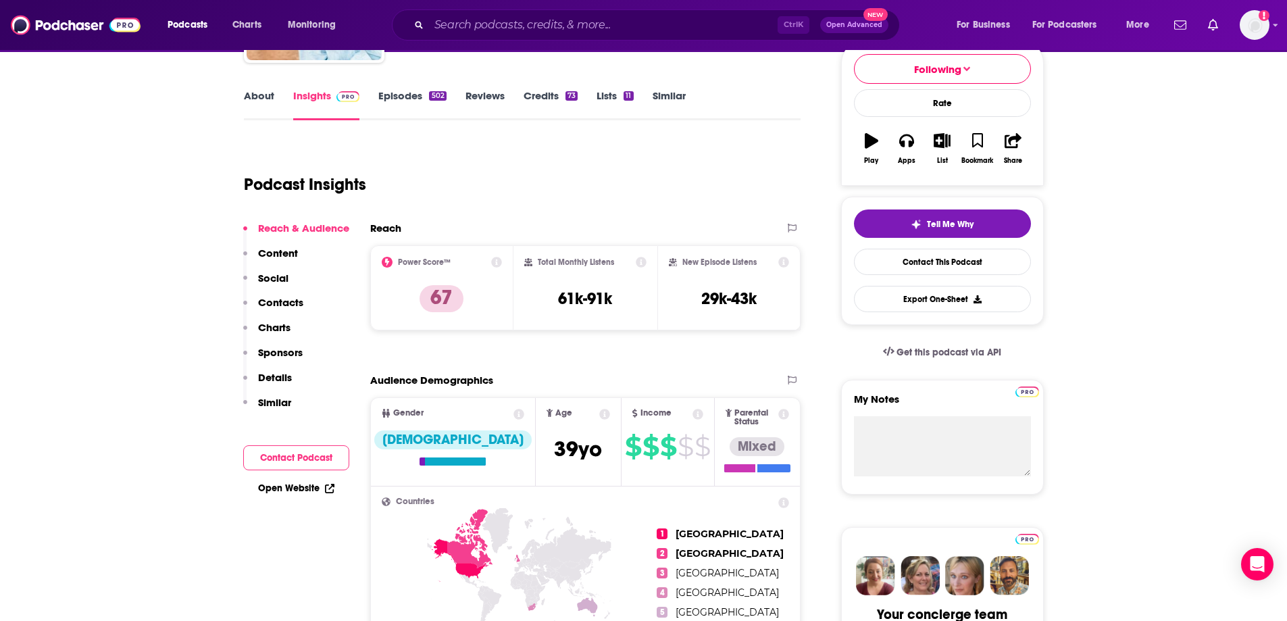
scroll to position [135, 0]
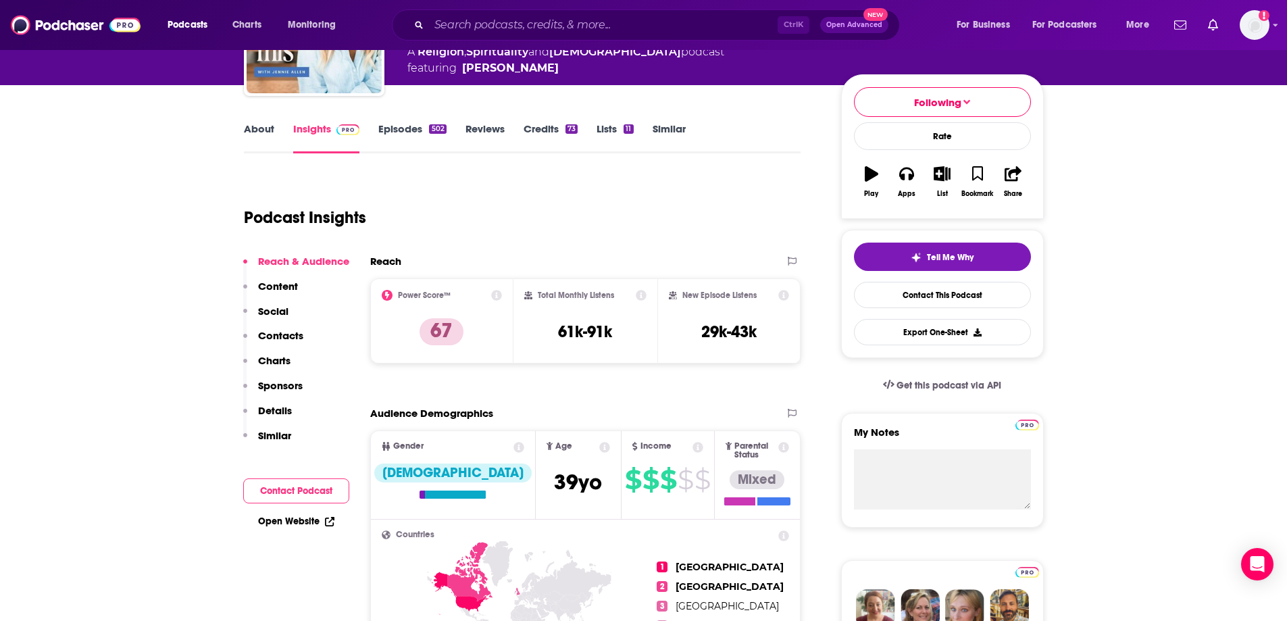
click at [305, 144] on link "Insights" at bounding box center [326, 137] width 67 height 31
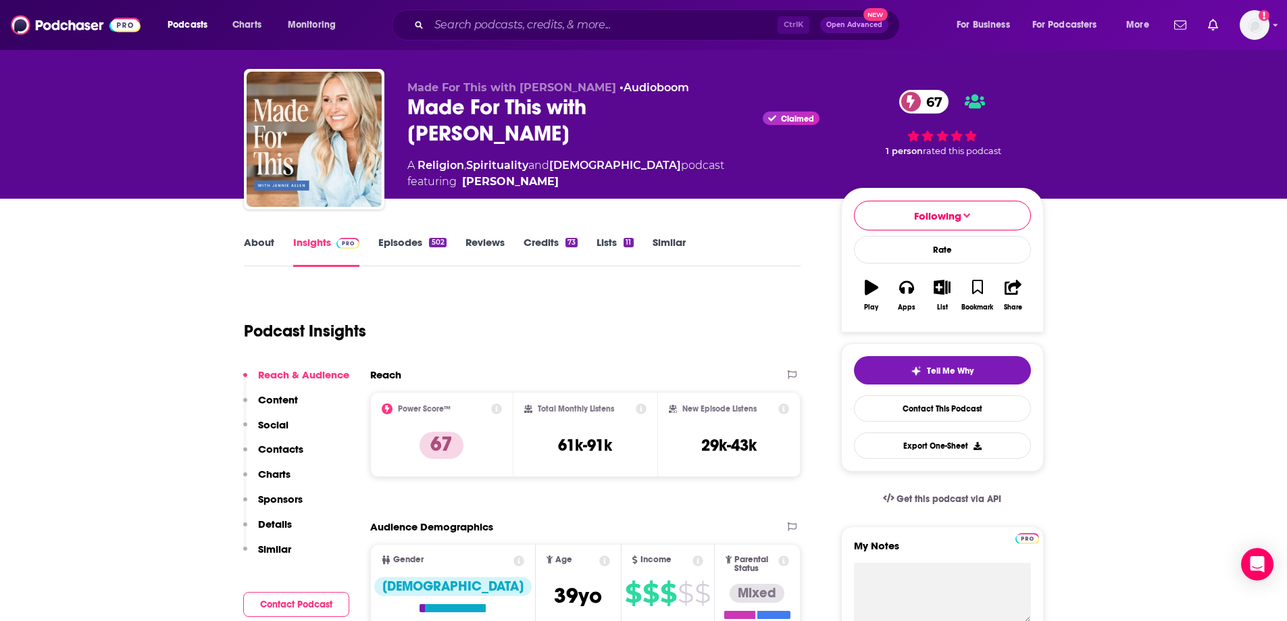
scroll to position [0, 0]
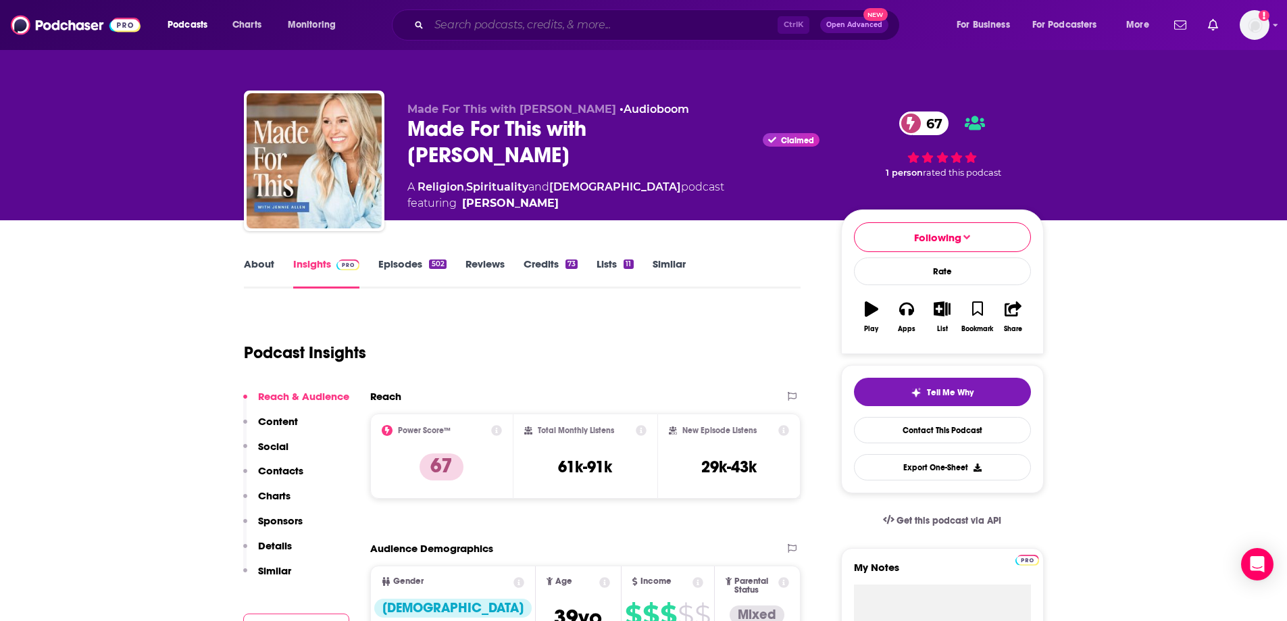
click at [476, 24] on input "Search podcasts, credits, & more..." at bounding box center [603, 25] width 349 height 22
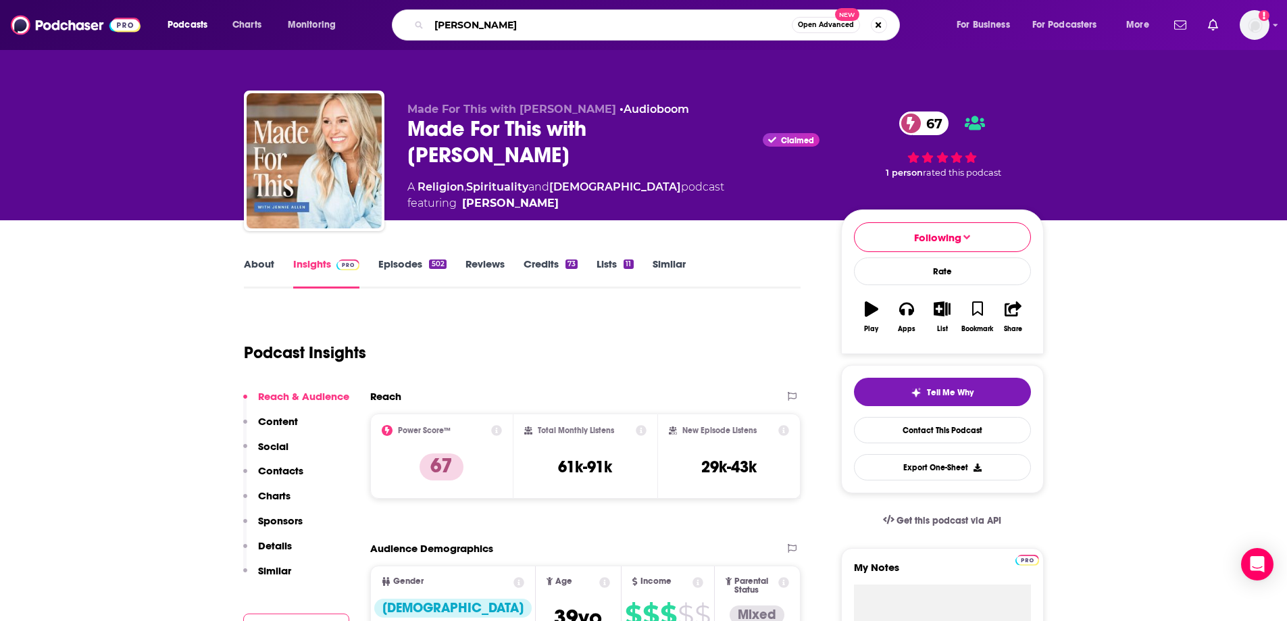
type input "Esau McCaulley"
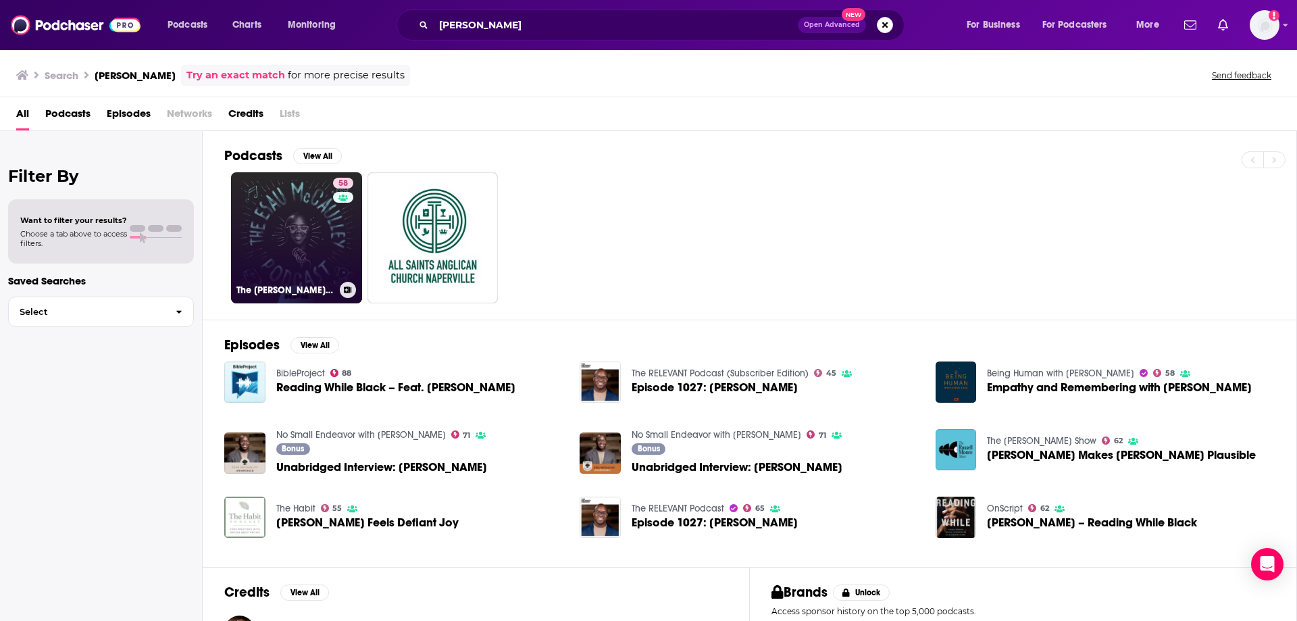
click at [290, 268] on link "58 The Esau McCaulley Podcast" at bounding box center [296, 237] width 131 height 131
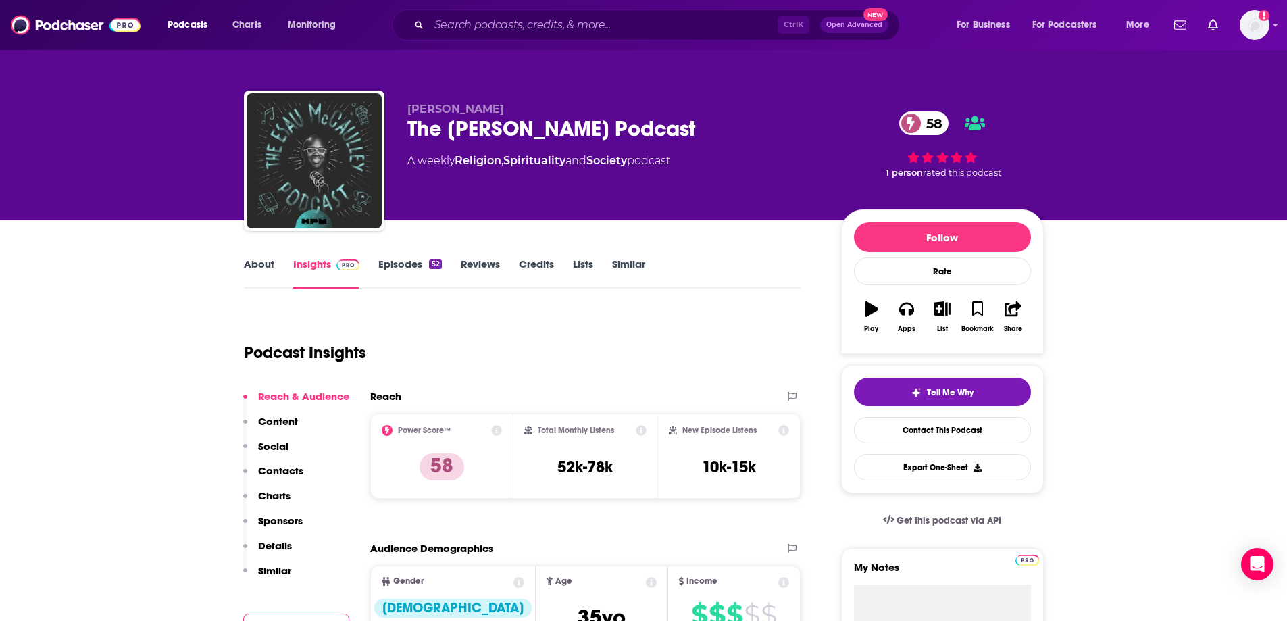
click at [546, 36] on div "Ctrl K Open Advanced New" at bounding box center [646, 24] width 508 height 31
click at [547, 26] on input "Search podcasts, credits, & more..." at bounding box center [603, 25] width 349 height 22
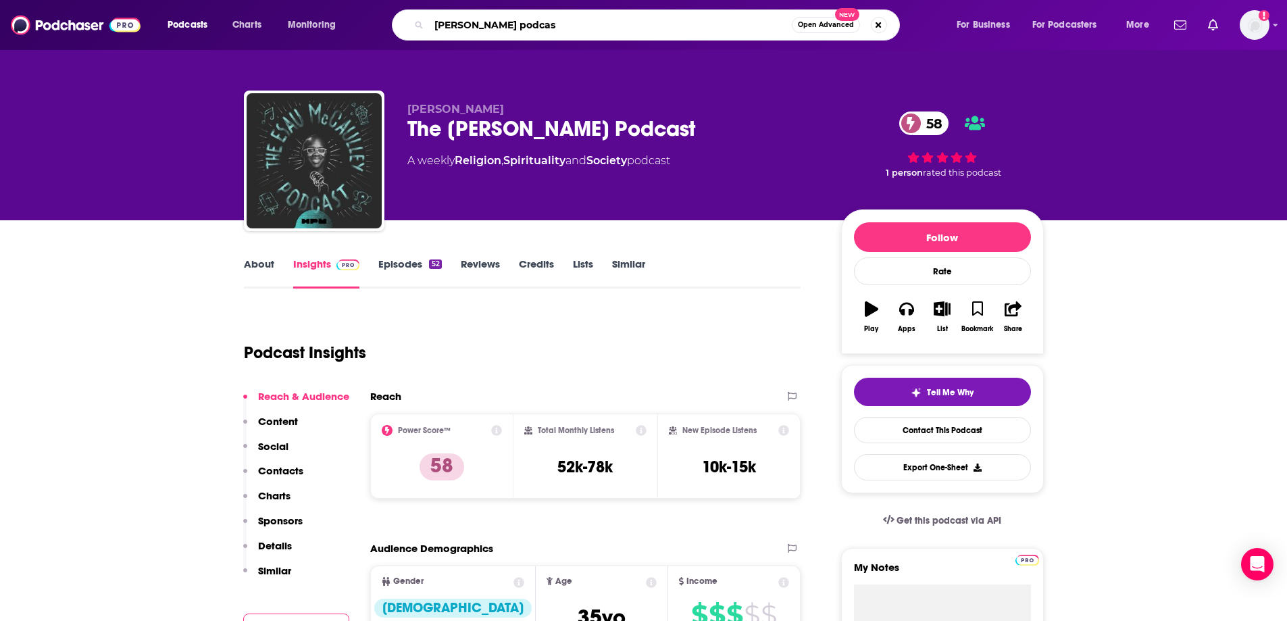
type input "ed stetzer podcast"
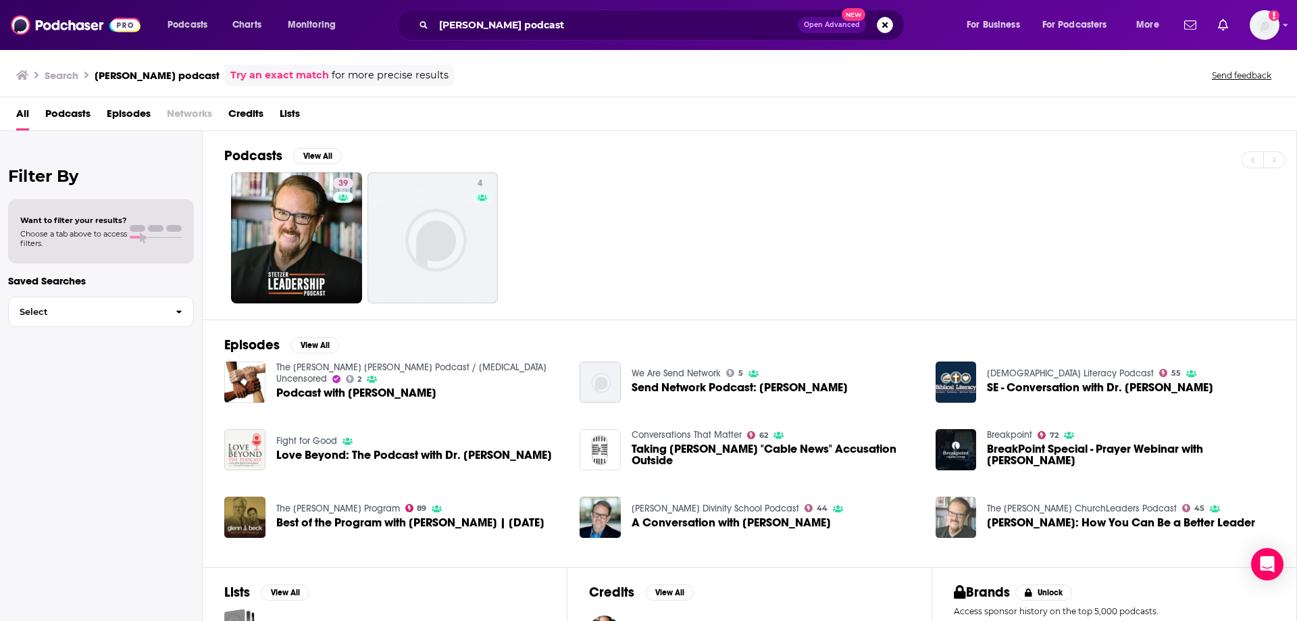
click at [962, 513] on img "Ed Stetzer: How You Can Be a Better Leader" at bounding box center [956, 517] width 41 height 41
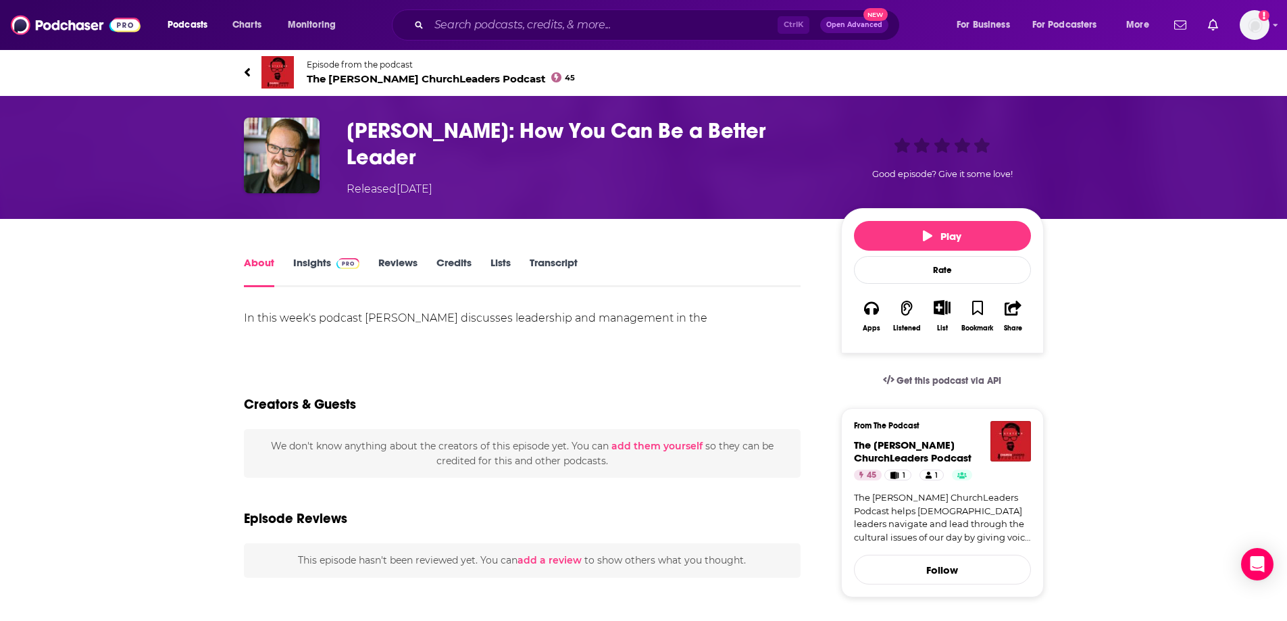
click at [323, 265] on link "Insights" at bounding box center [326, 271] width 67 height 31
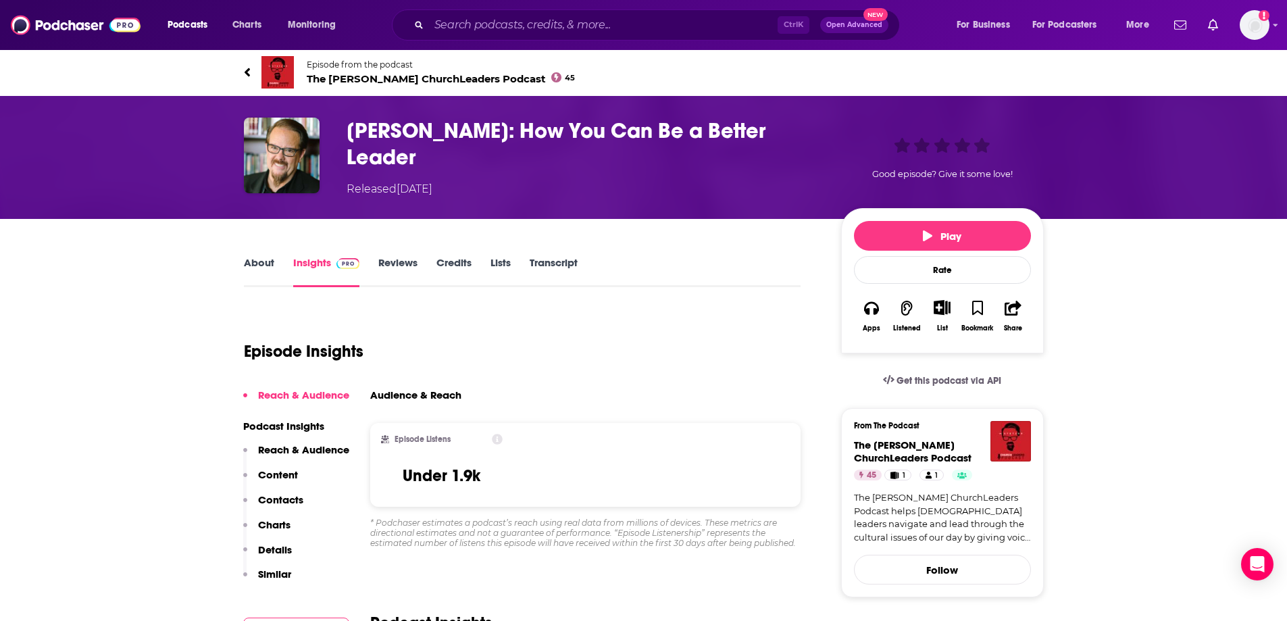
click at [274, 64] on img at bounding box center [277, 72] width 32 height 32
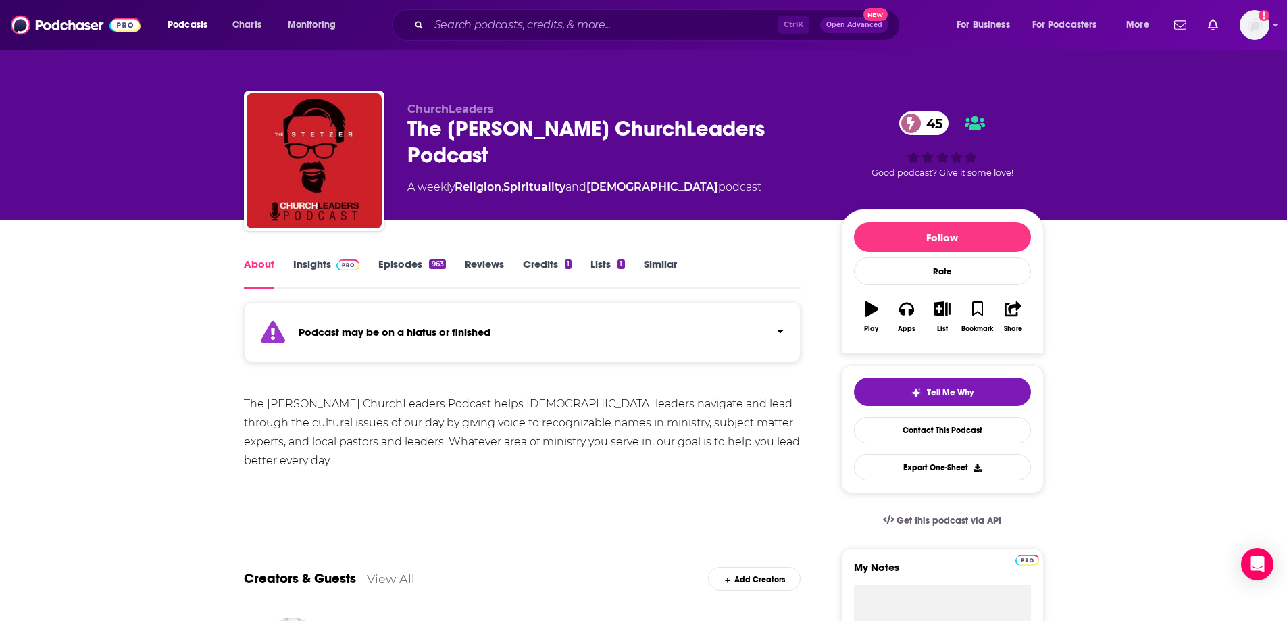
click at [394, 267] on link "Episodes 963" at bounding box center [411, 272] width 67 height 31
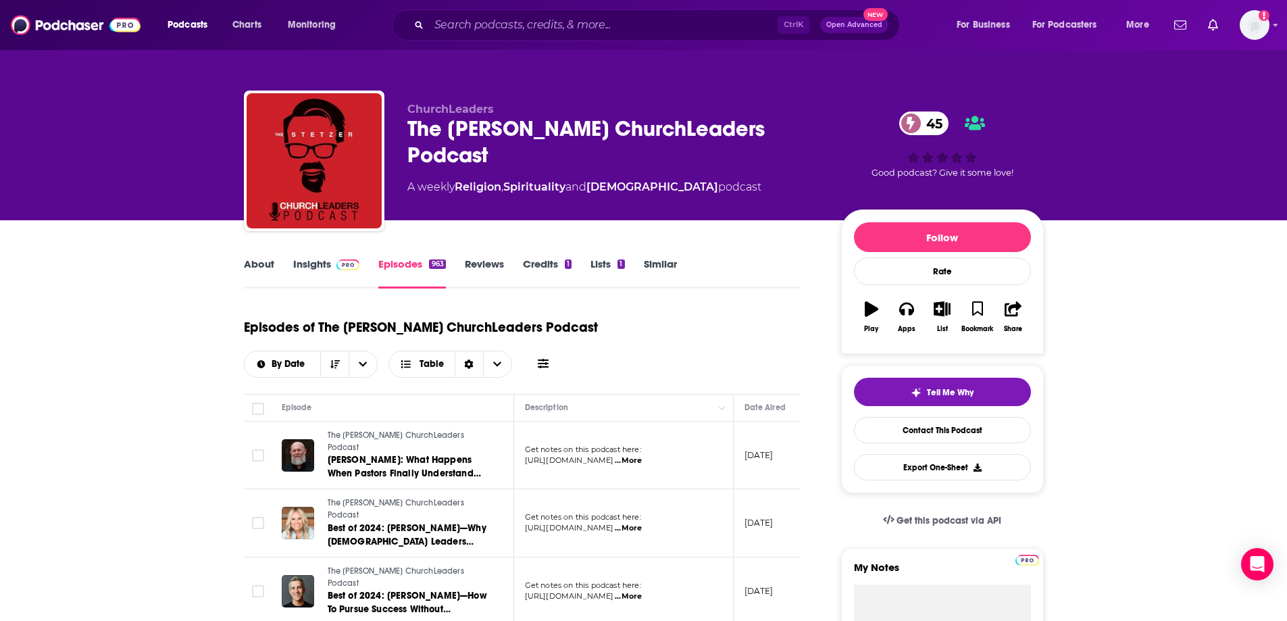
scroll to position [68, 0]
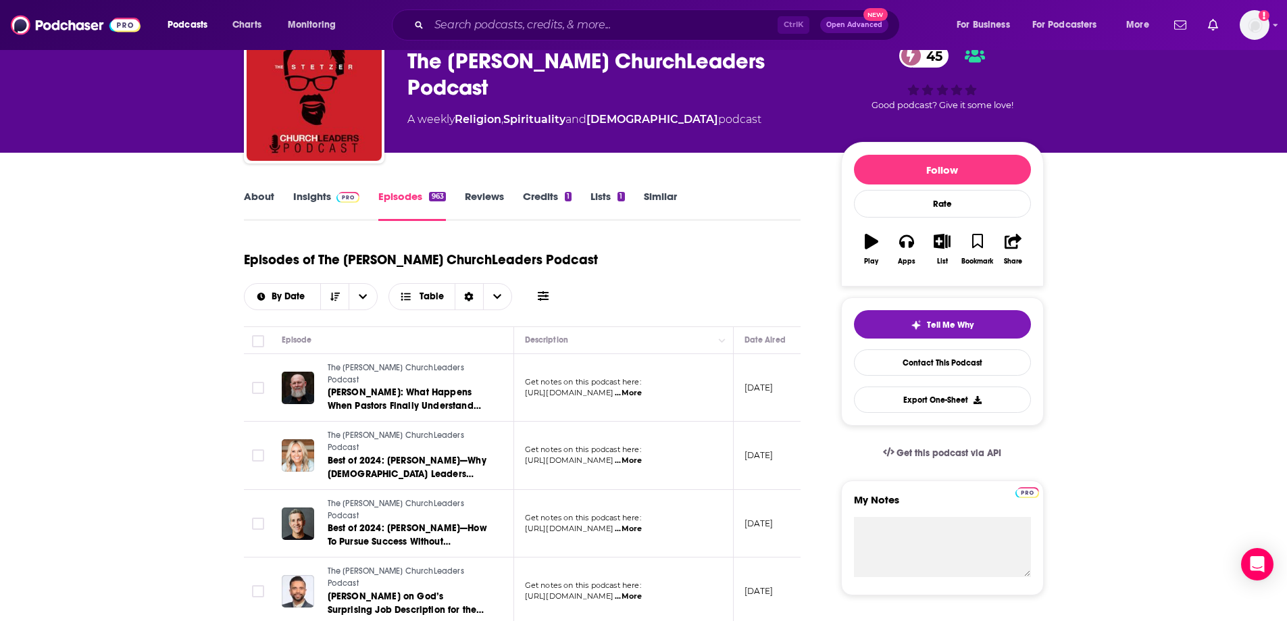
click at [392, 193] on link "Episodes 963" at bounding box center [411, 205] width 67 height 31
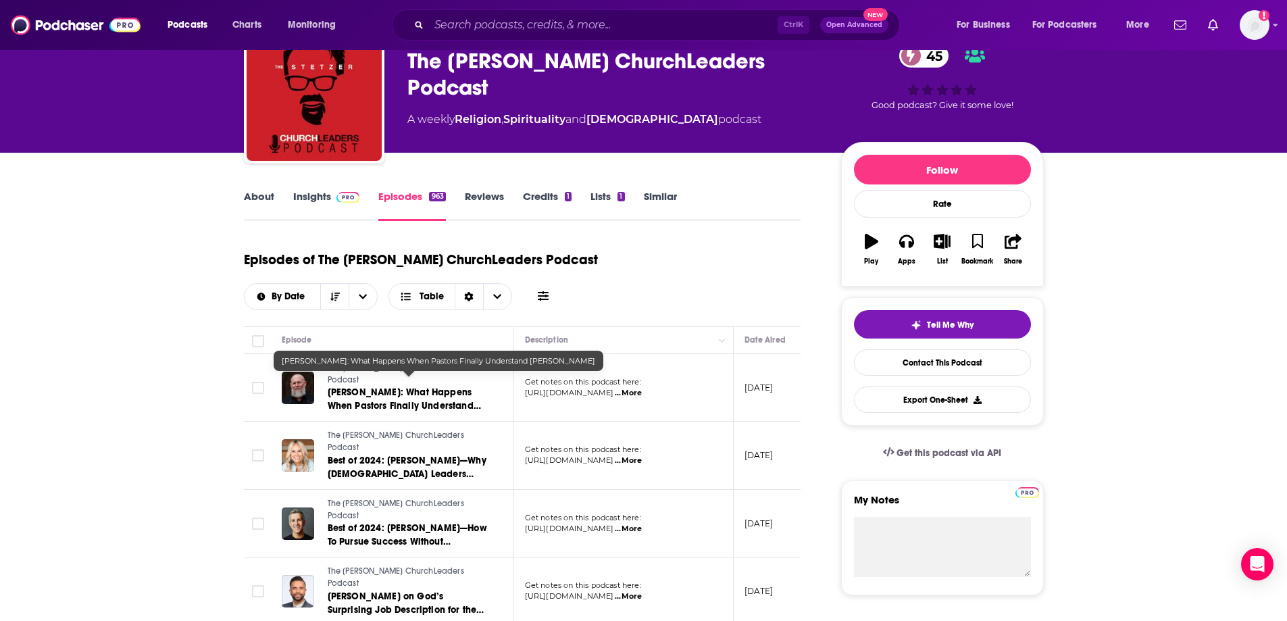
click at [430, 392] on span "Joby Martin: What Happens When Pastors Finally Understand Grace" at bounding box center [404, 405] width 153 height 39
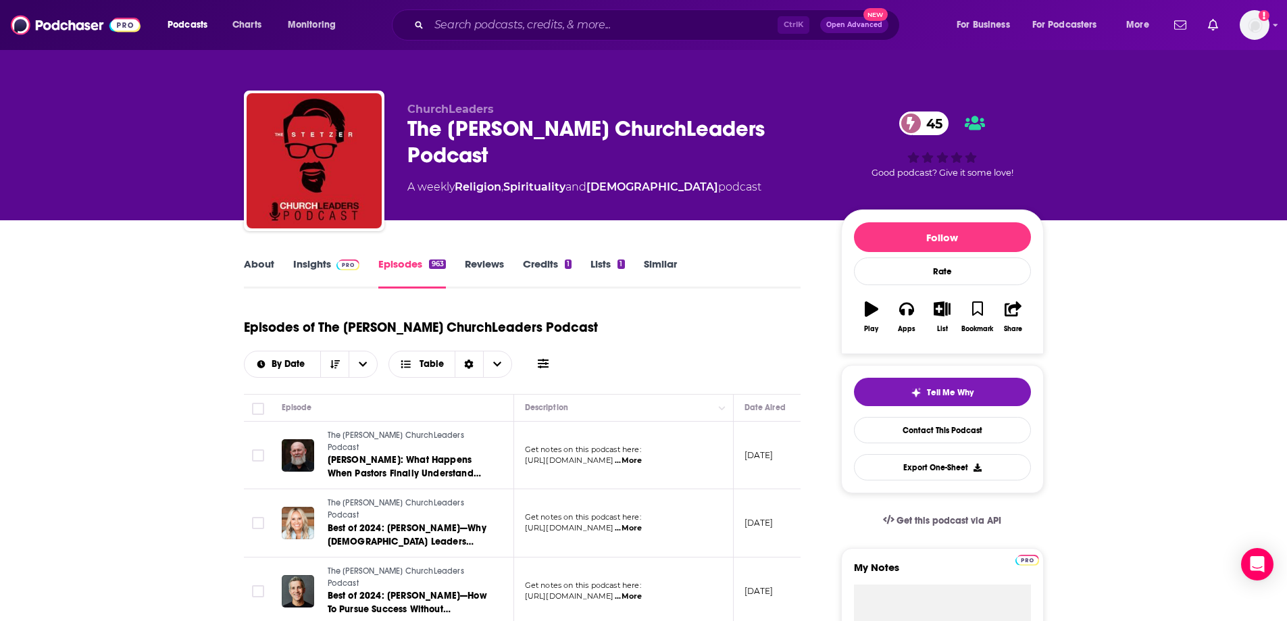
click at [308, 267] on link "Insights" at bounding box center [326, 272] width 67 height 31
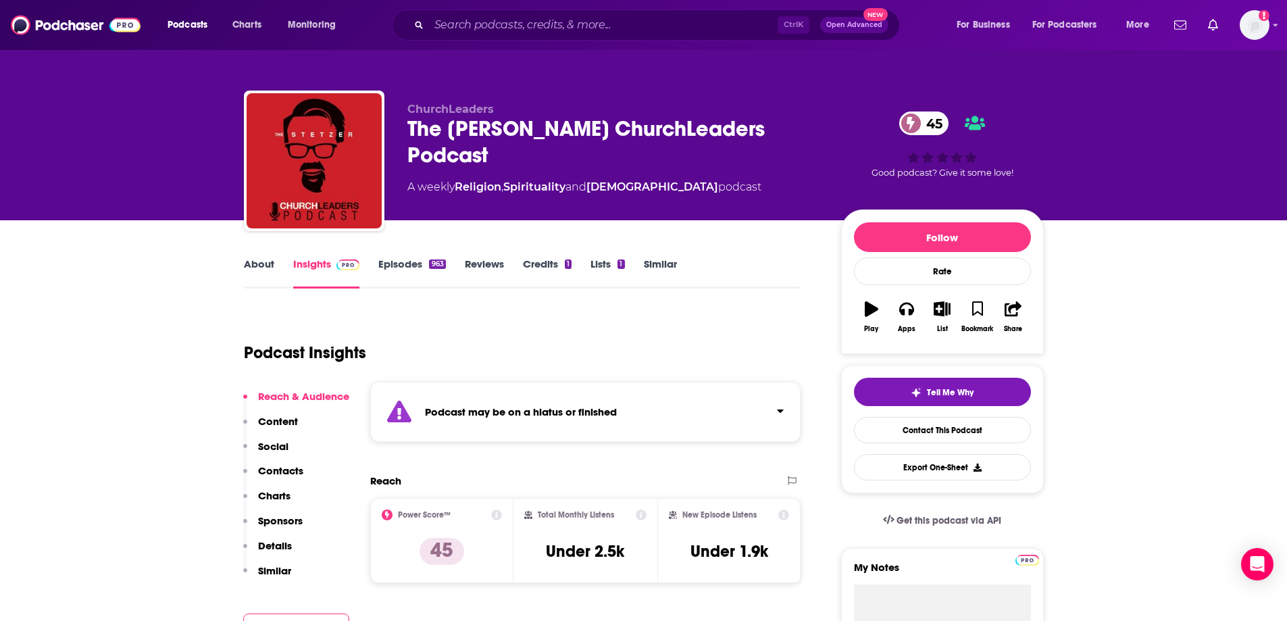
click at [251, 265] on link "About" at bounding box center [259, 272] width 30 height 31
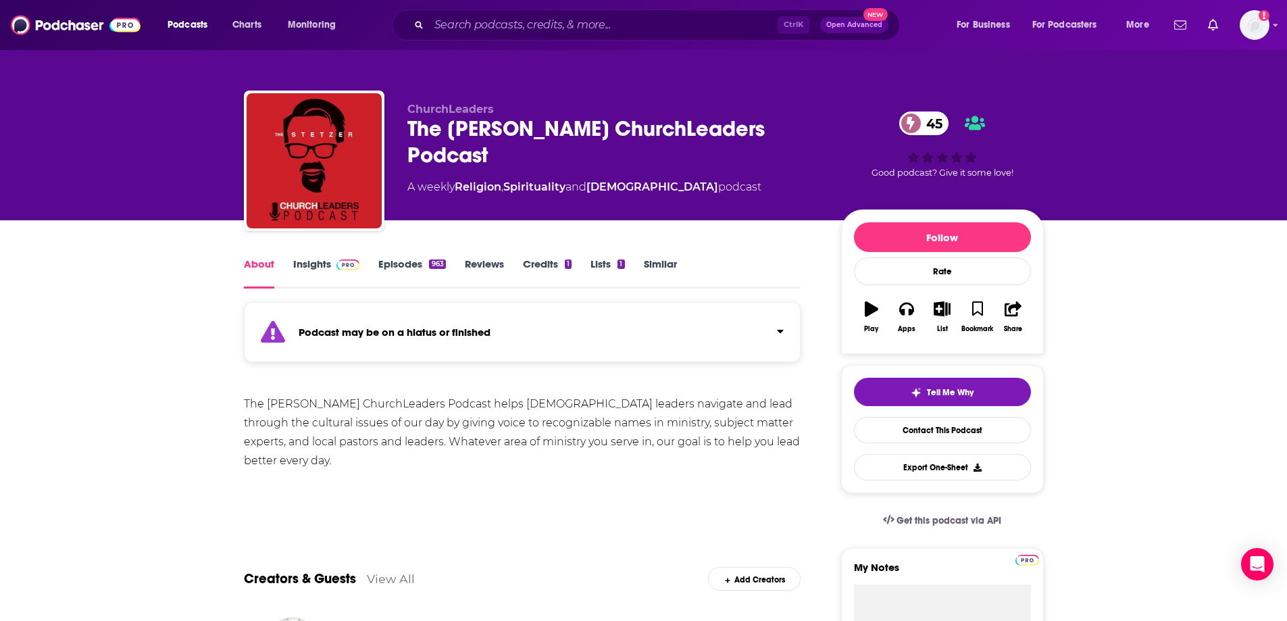
click at [303, 259] on link "Insights" at bounding box center [326, 272] width 67 height 31
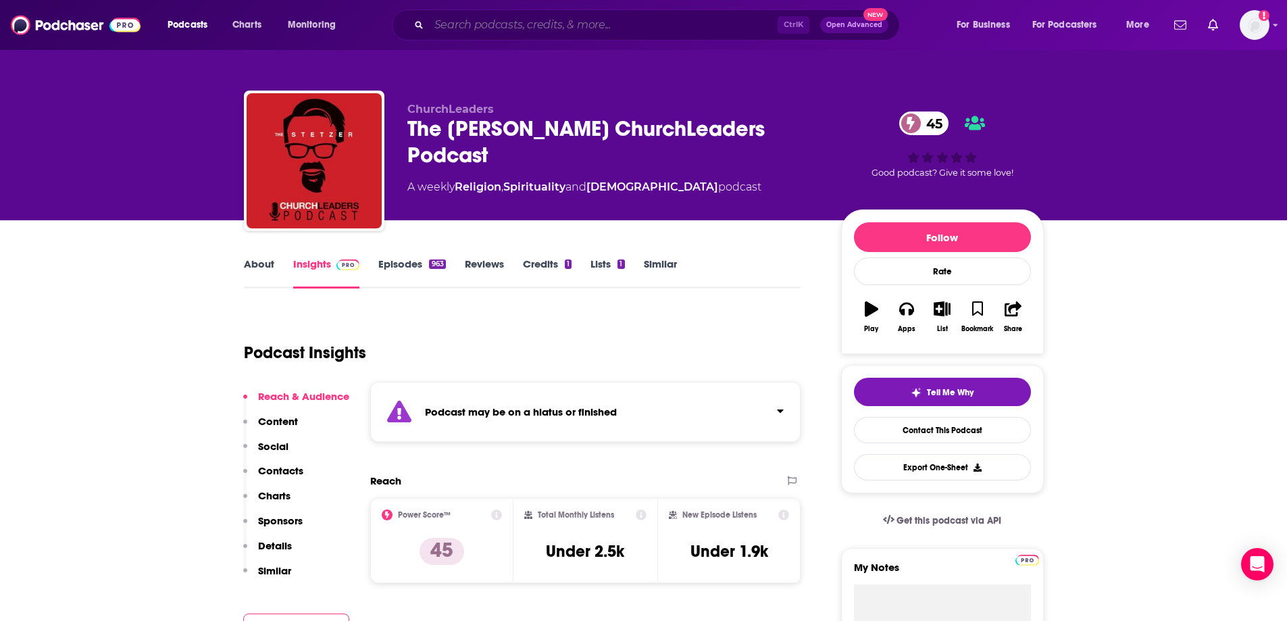
click at [670, 22] on input "Search podcasts, credits, & more..." at bounding box center [603, 25] width 349 height 22
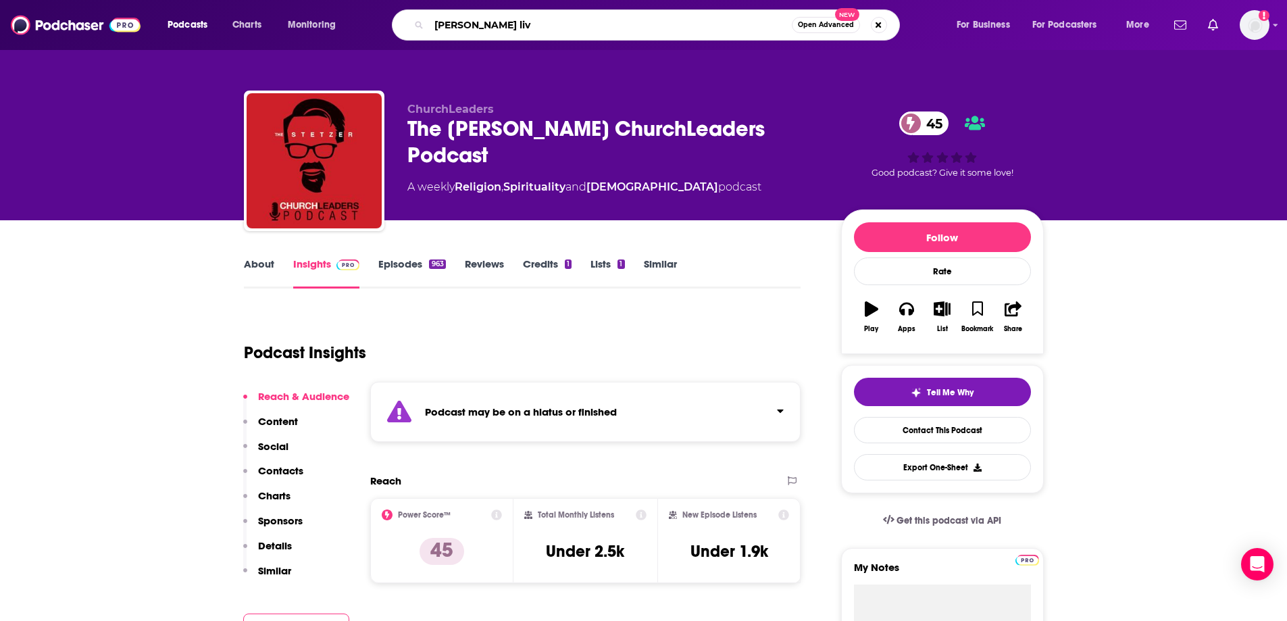
type input "ed stetzer live"
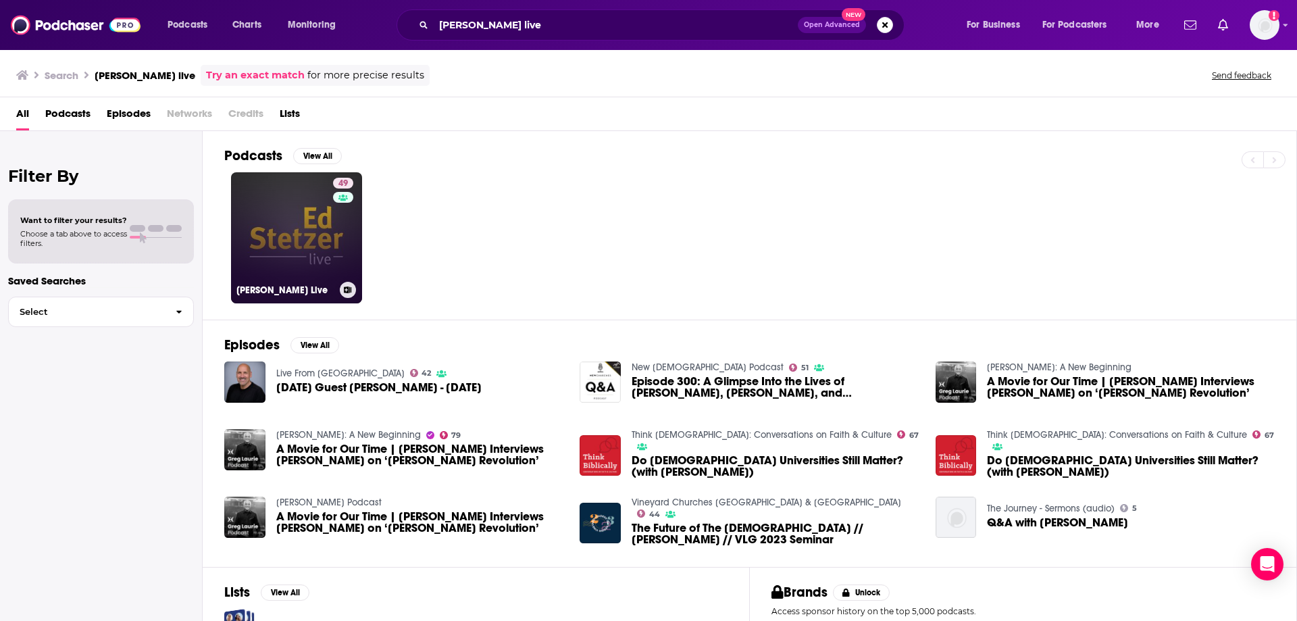
click at [326, 263] on link "49 Ed Stetzer Live" at bounding box center [296, 237] width 131 height 131
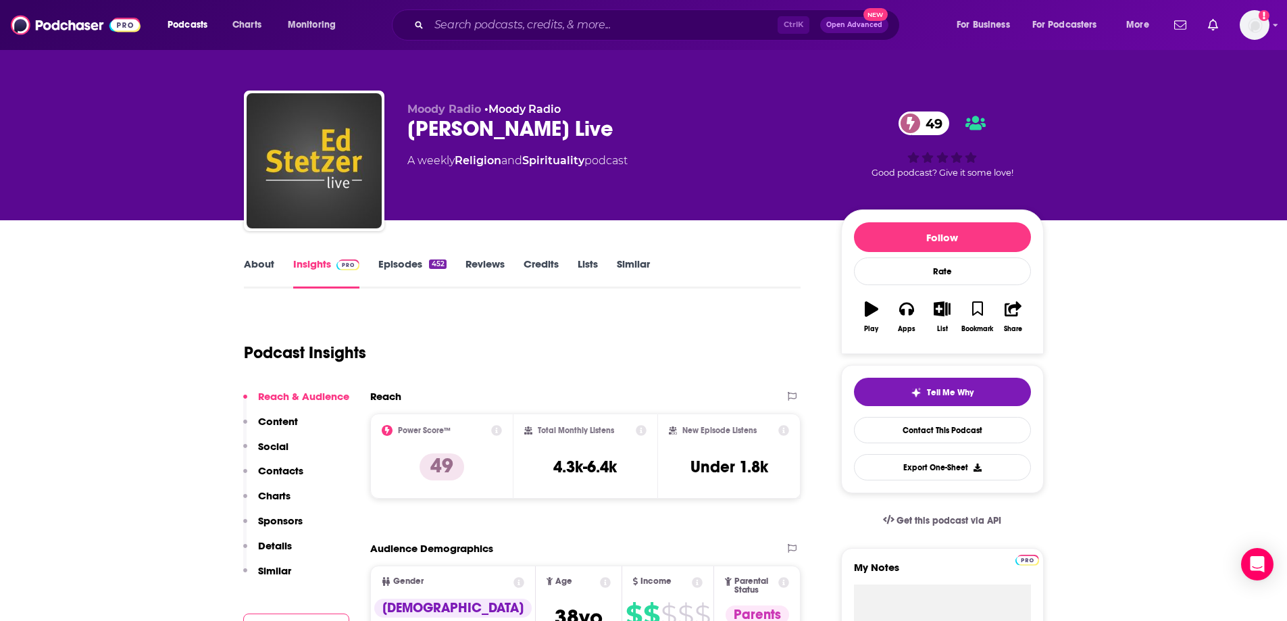
click at [388, 261] on link "Episodes 452" at bounding box center [412, 272] width 68 height 31
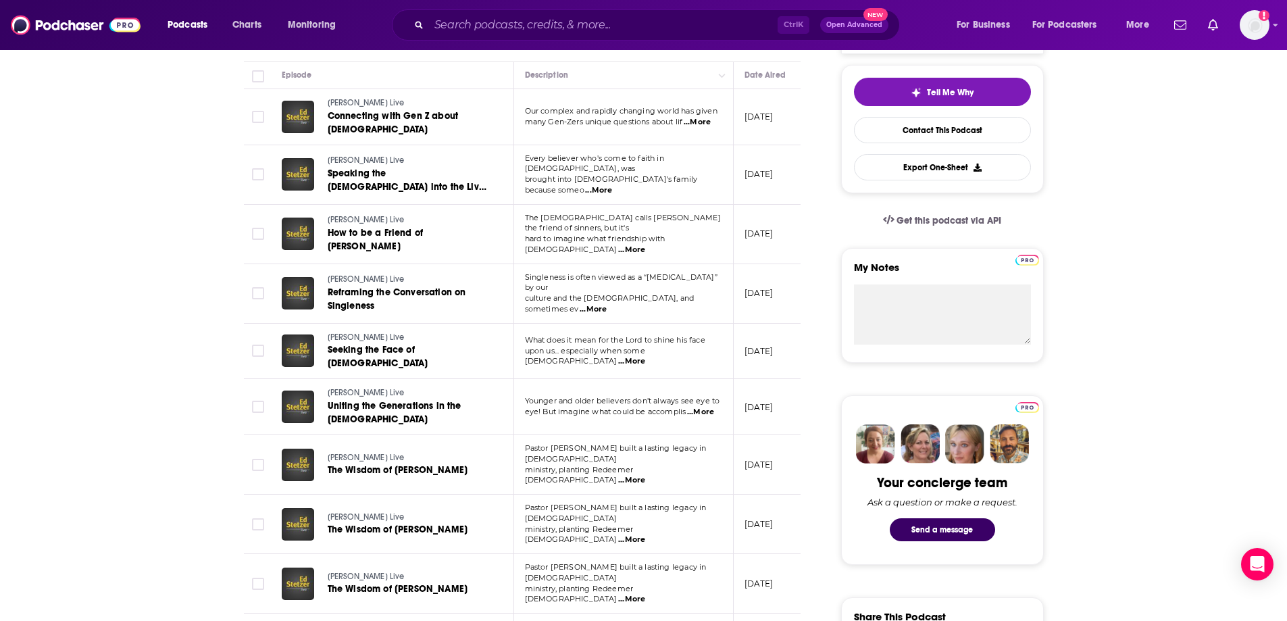
scroll to position [68, 0]
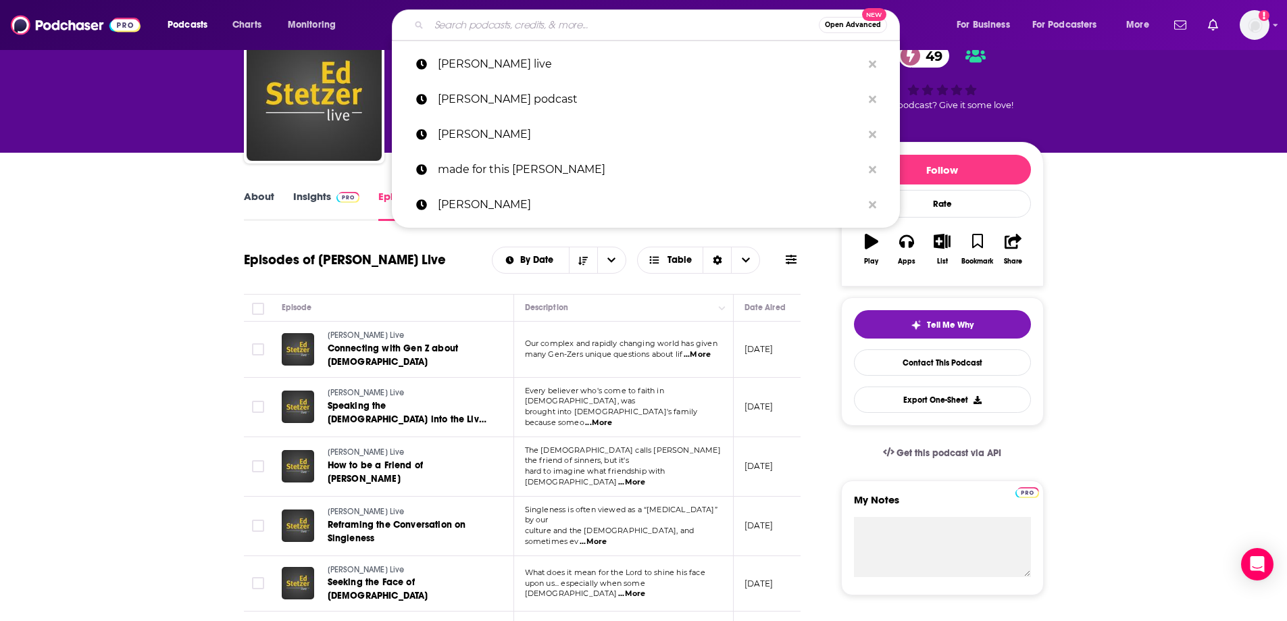
click at [657, 23] on input "Search podcasts, credits, & more..." at bounding box center [624, 25] width 390 height 22
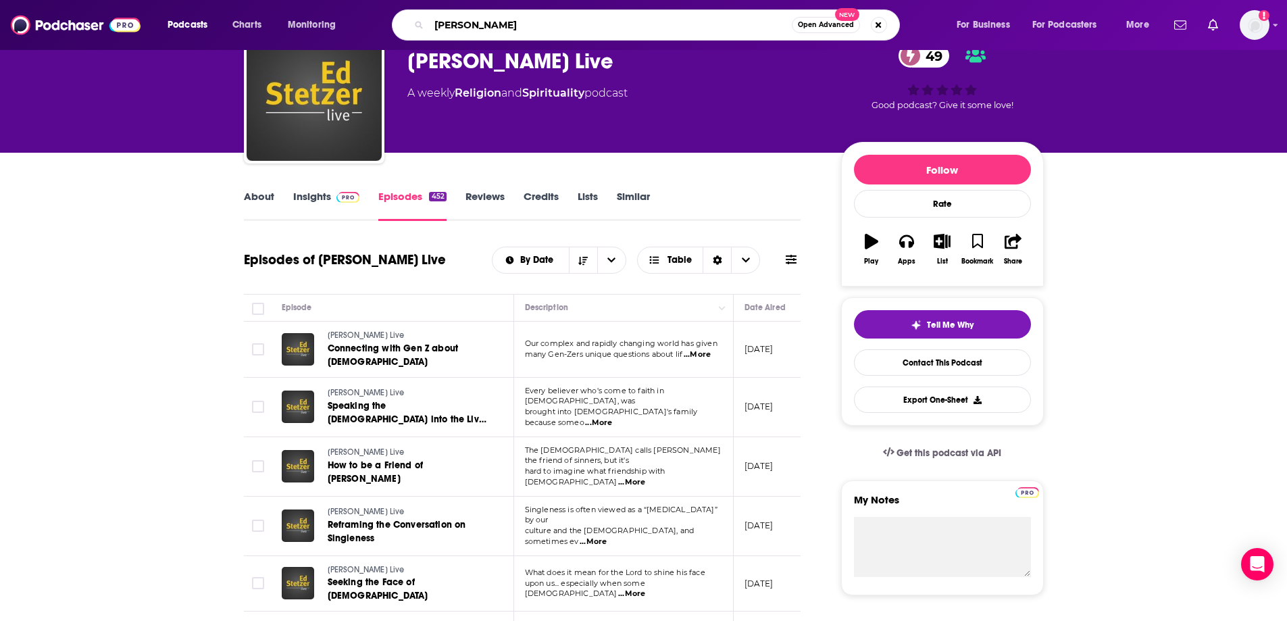
type input "craig groeschl"
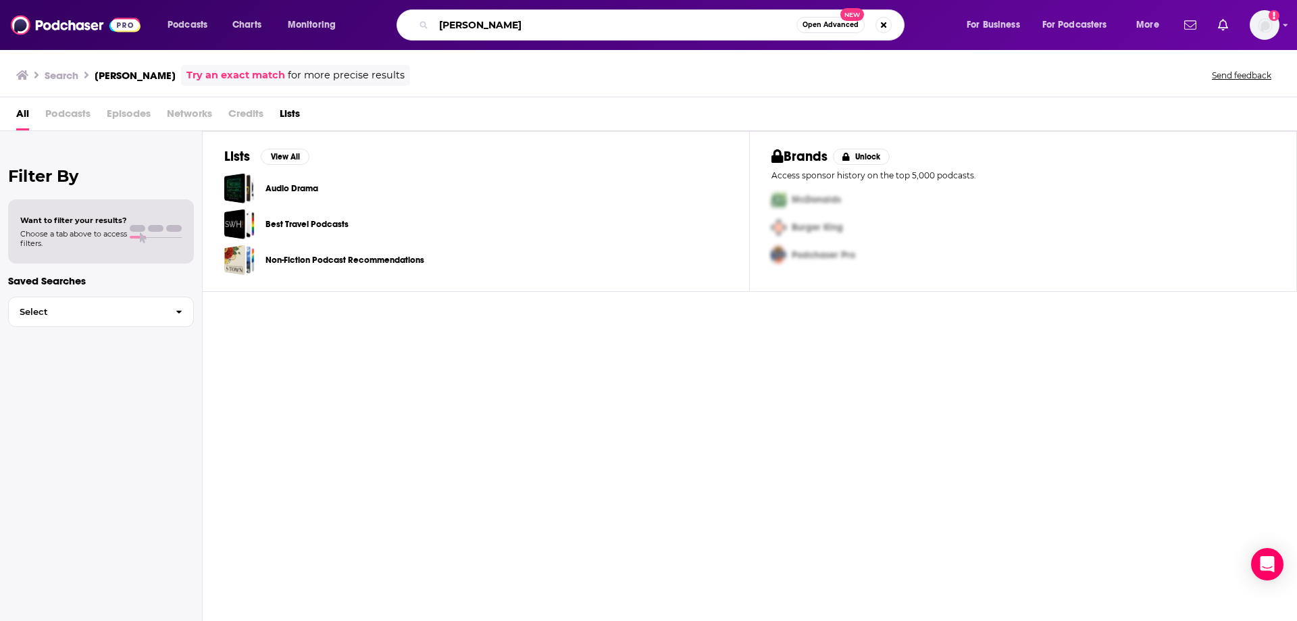
click at [529, 28] on input "craig groeschl" at bounding box center [615, 25] width 363 height 22
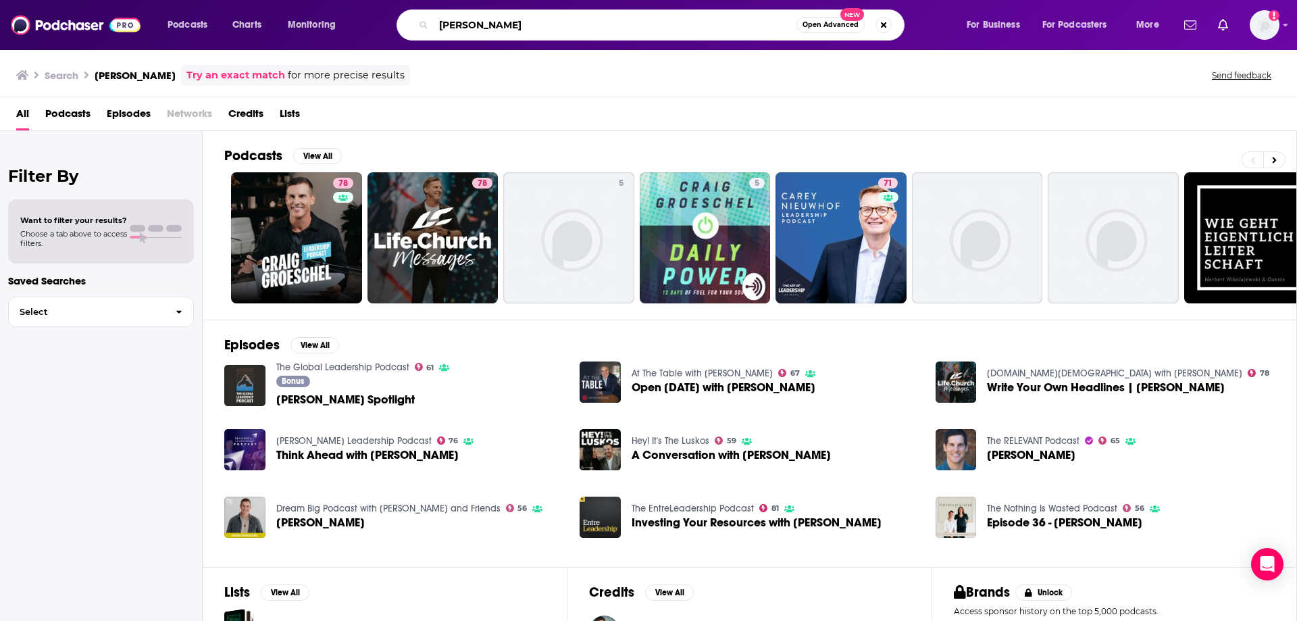
click at [545, 19] on input "craig groeschel" at bounding box center [615, 25] width 363 height 22
drag, startPoint x: 472, startPoint y: 32, endPoint x: 388, endPoint y: 35, distance: 83.1
click at [387, 33] on div "craig groeschel Open Advanced New" at bounding box center [664, 24] width 578 height 31
type input "dream big with bob goff"
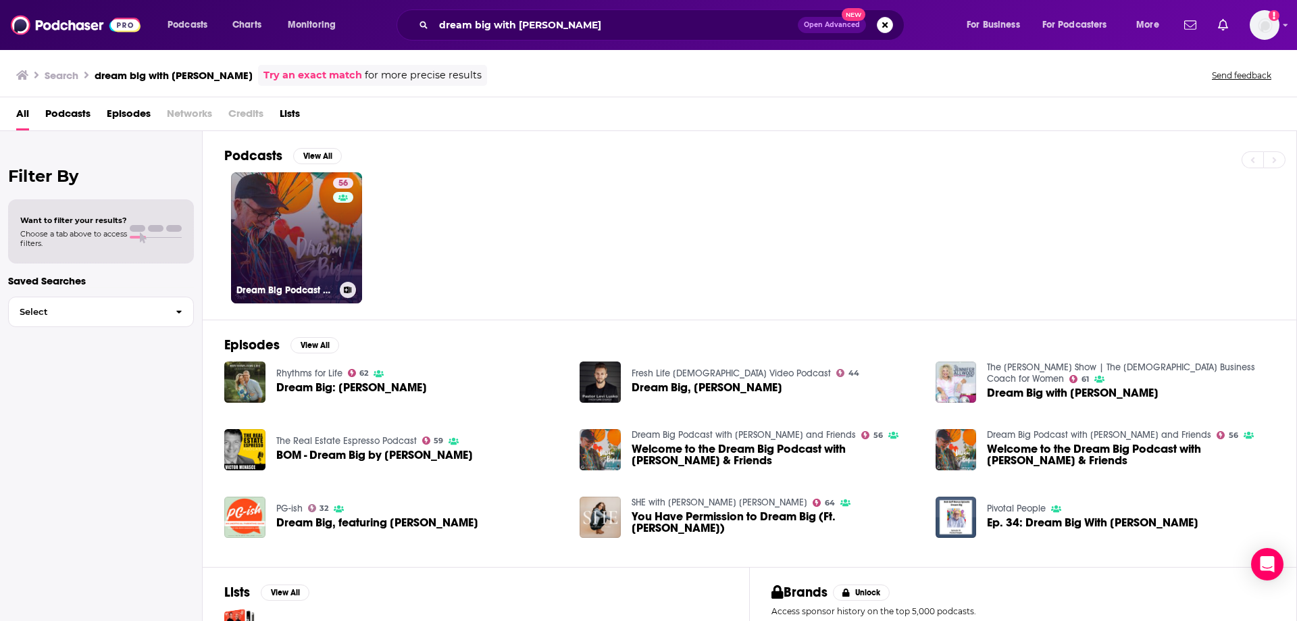
click at [307, 233] on link "56 Dream Big Podcast with Bob Goff and Friends" at bounding box center [296, 237] width 131 height 131
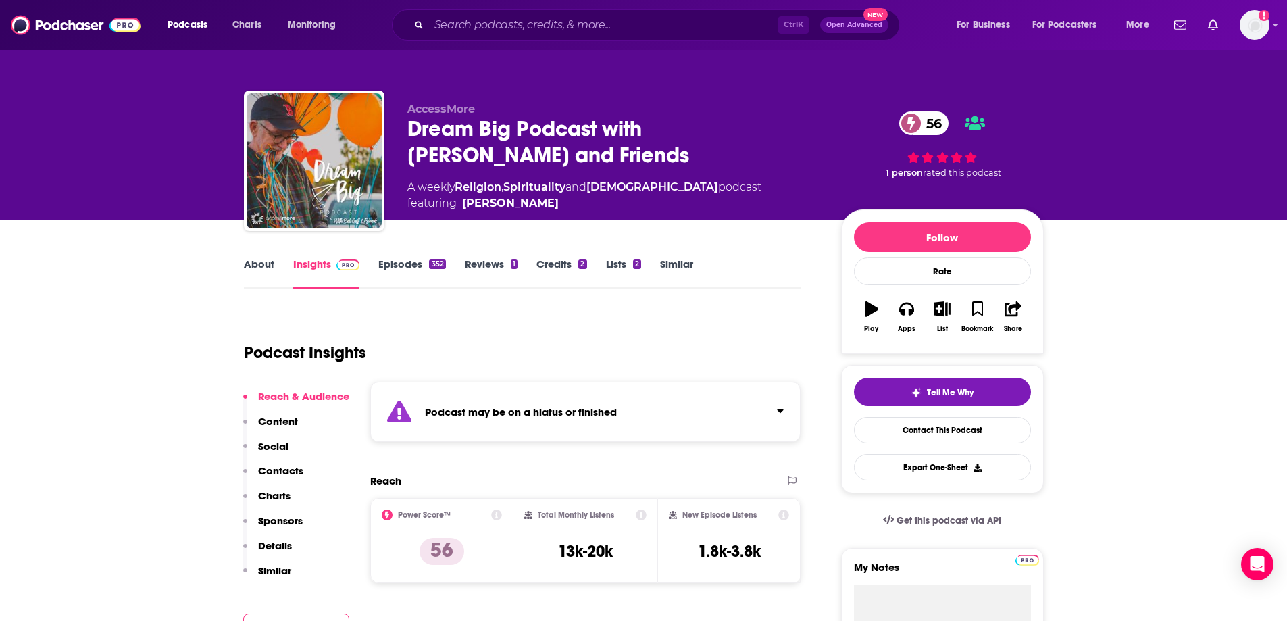
click at [391, 257] on link "Episodes 352" at bounding box center [411, 272] width 67 height 31
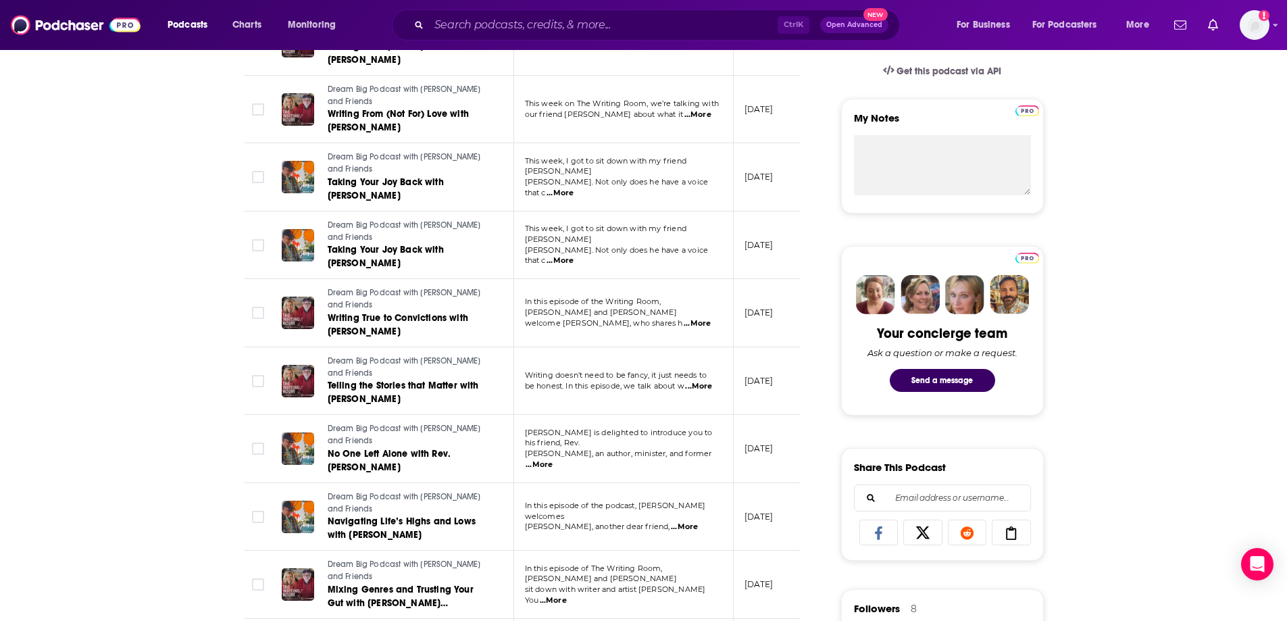
scroll to position [473, 0]
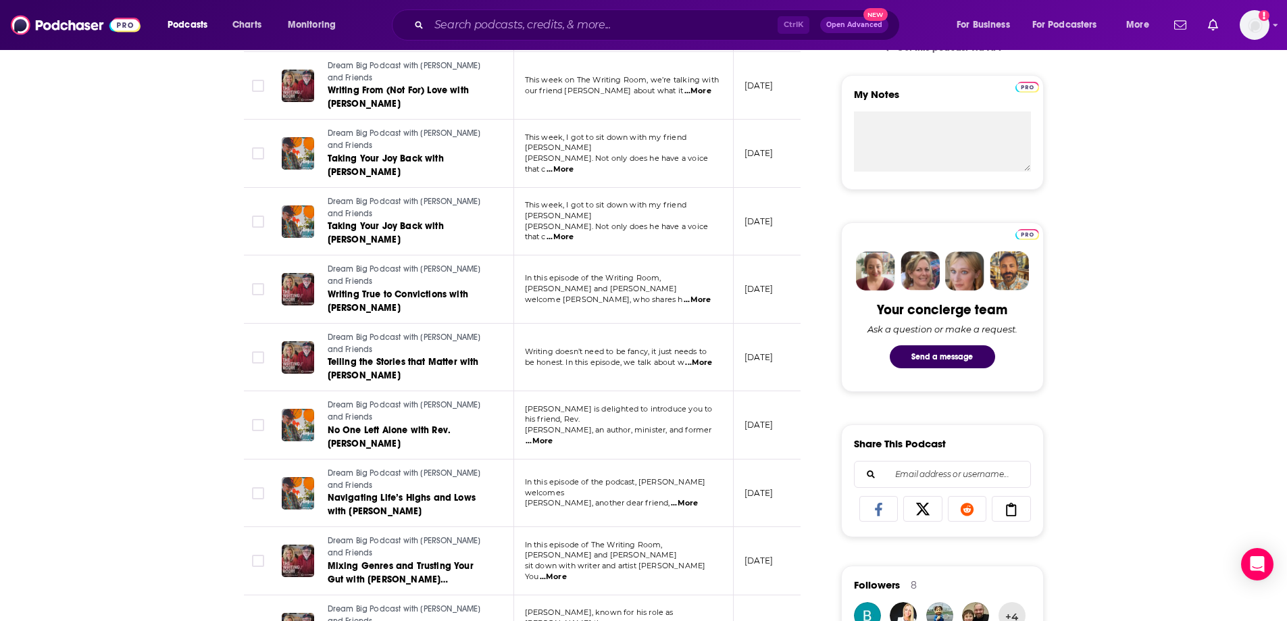
click at [698, 499] on span "...More" at bounding box center [684, 503] width 27 height 11
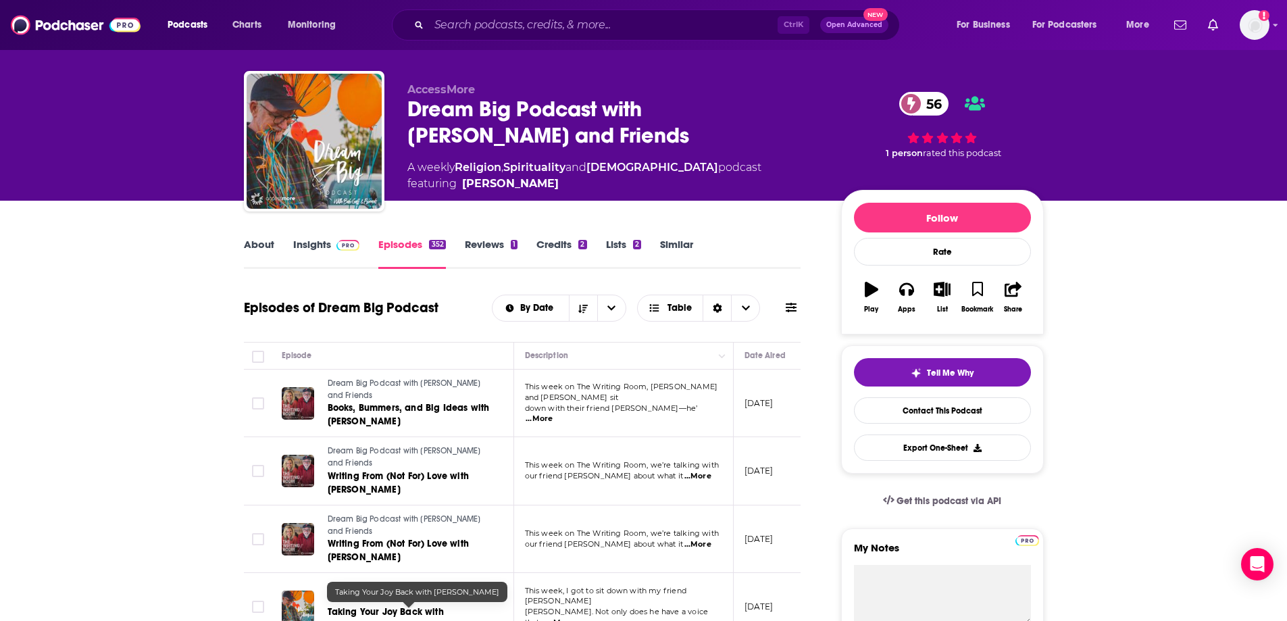
scroll to position [0, 0]
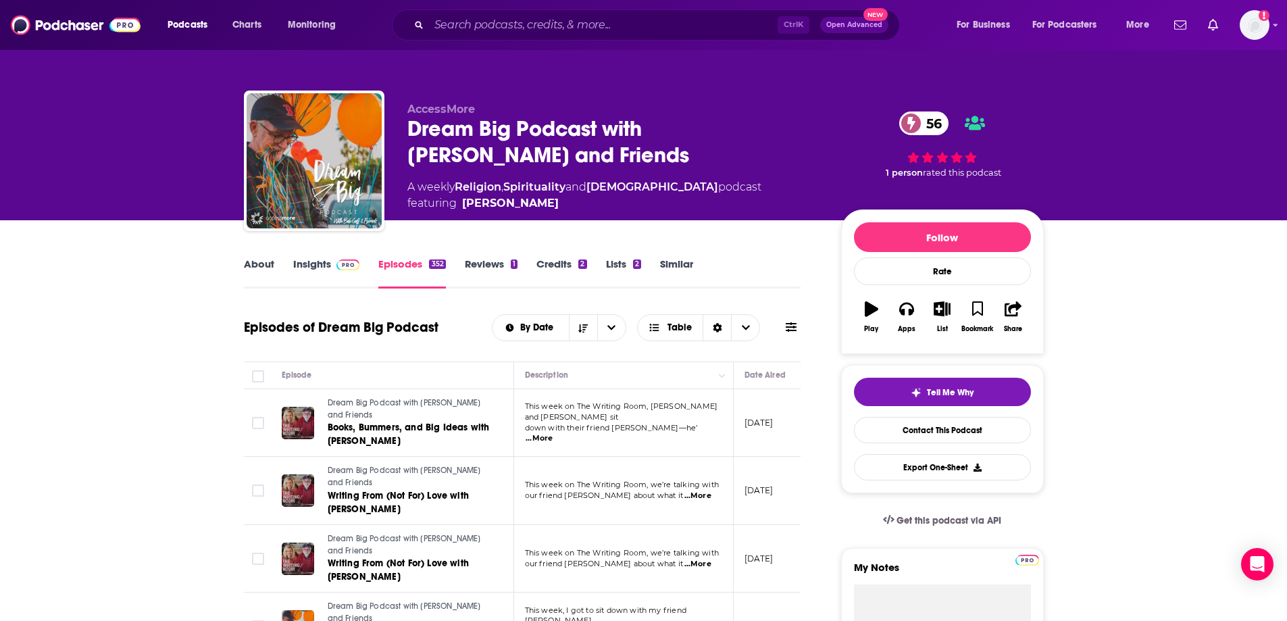
click at [259, 259] on link "About" at bounding box center [259, 272] width 30 height 31
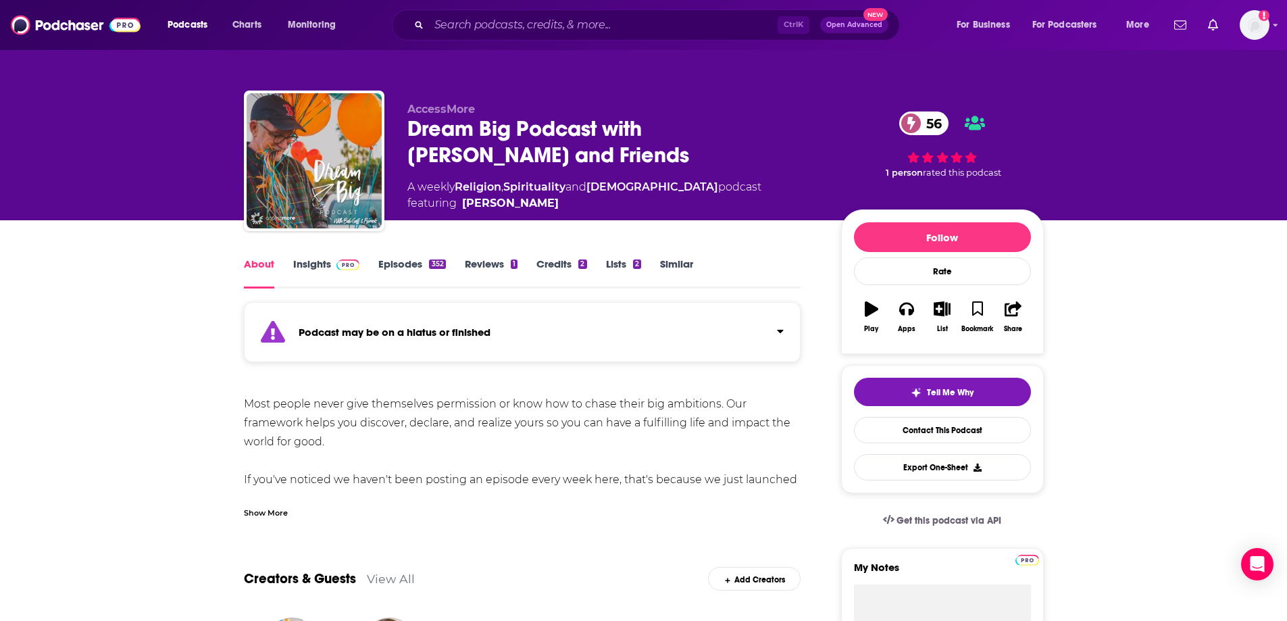
click at [283, 512] on div "Show More" at bounding box center [266, 511] width 44 height 13
